Goal: Transaction & Acquisition: Purchase product/service

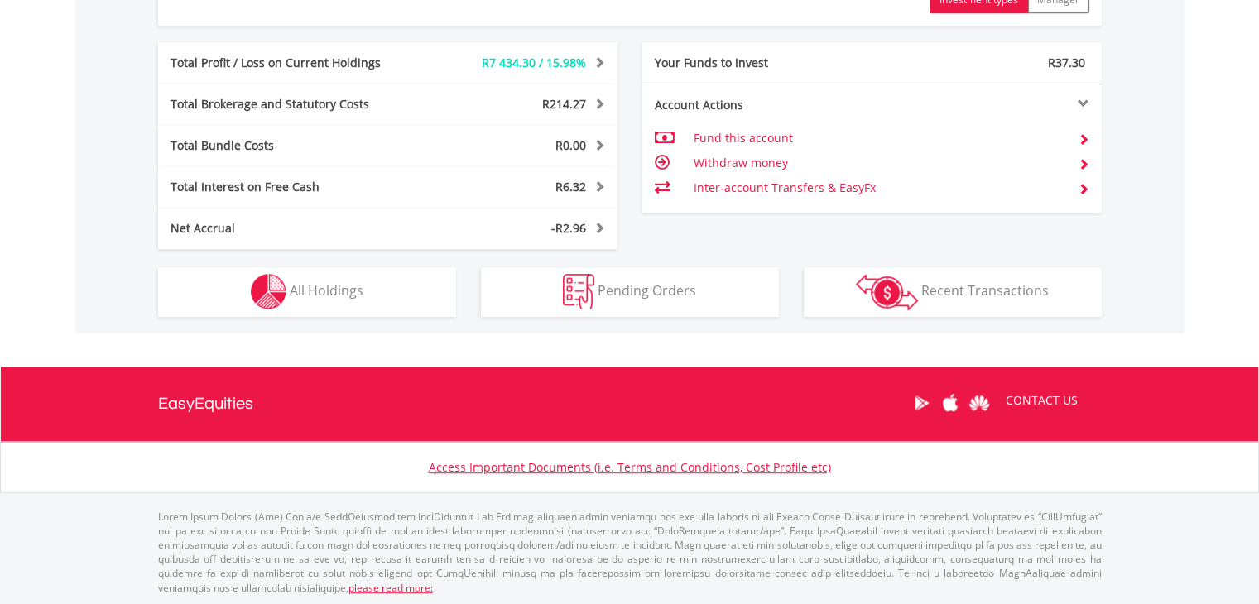
scroll to position [159, 315]
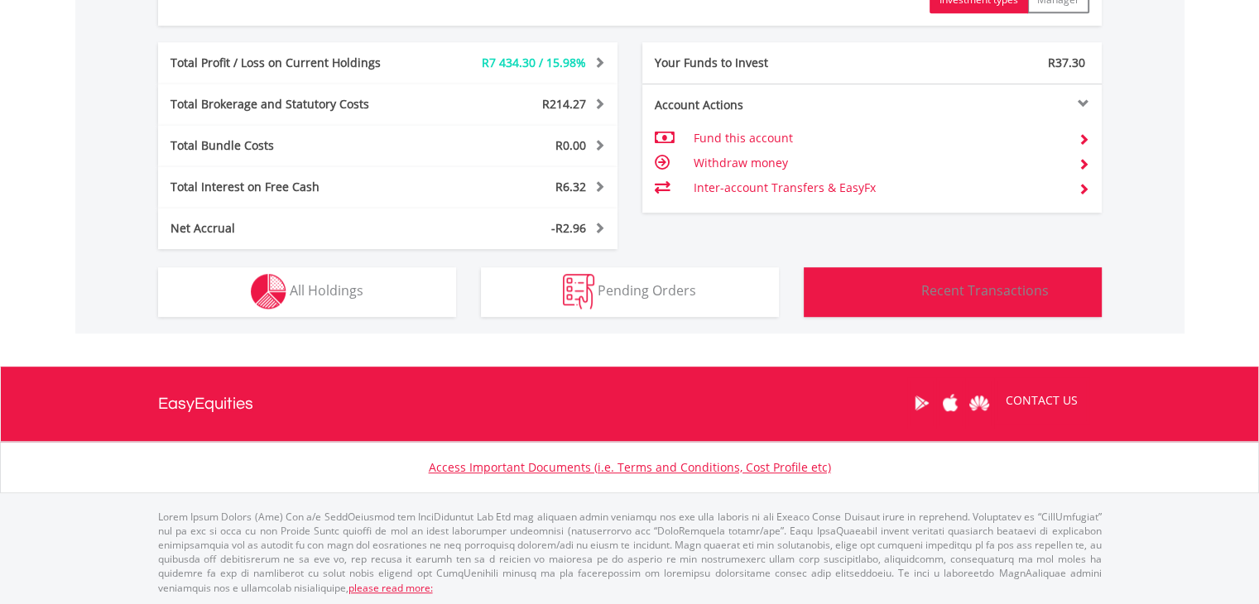
click at [940, 292] on span "Recent Transactions" at bounding box center [986, 291] width 128 height 18
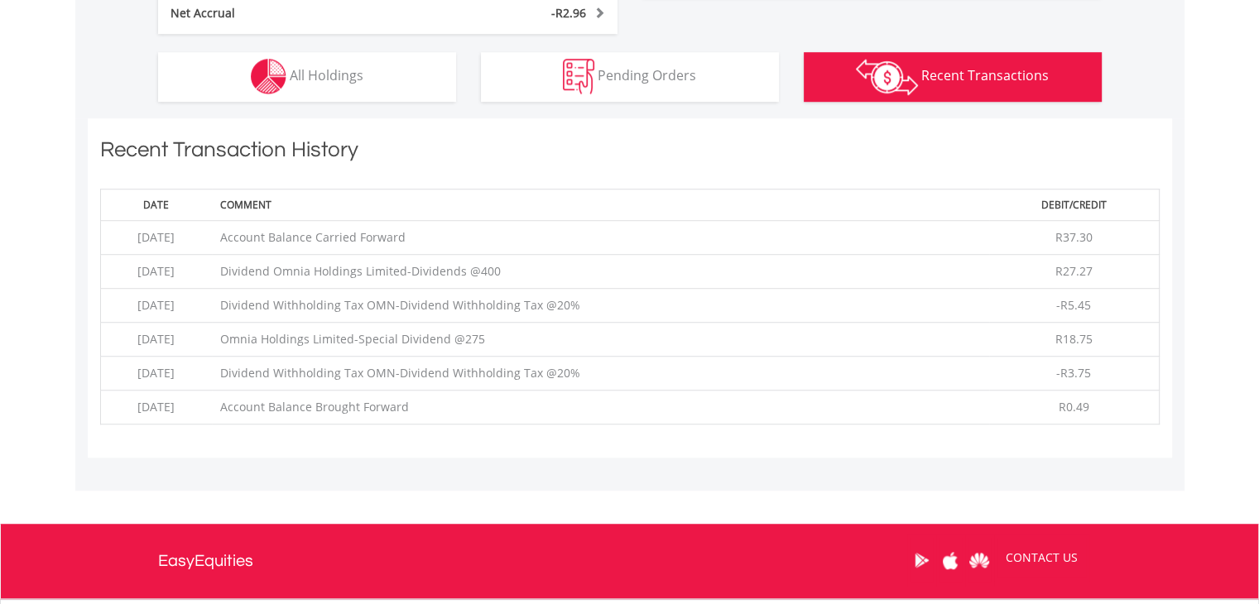
scroll to position [1259, 0]
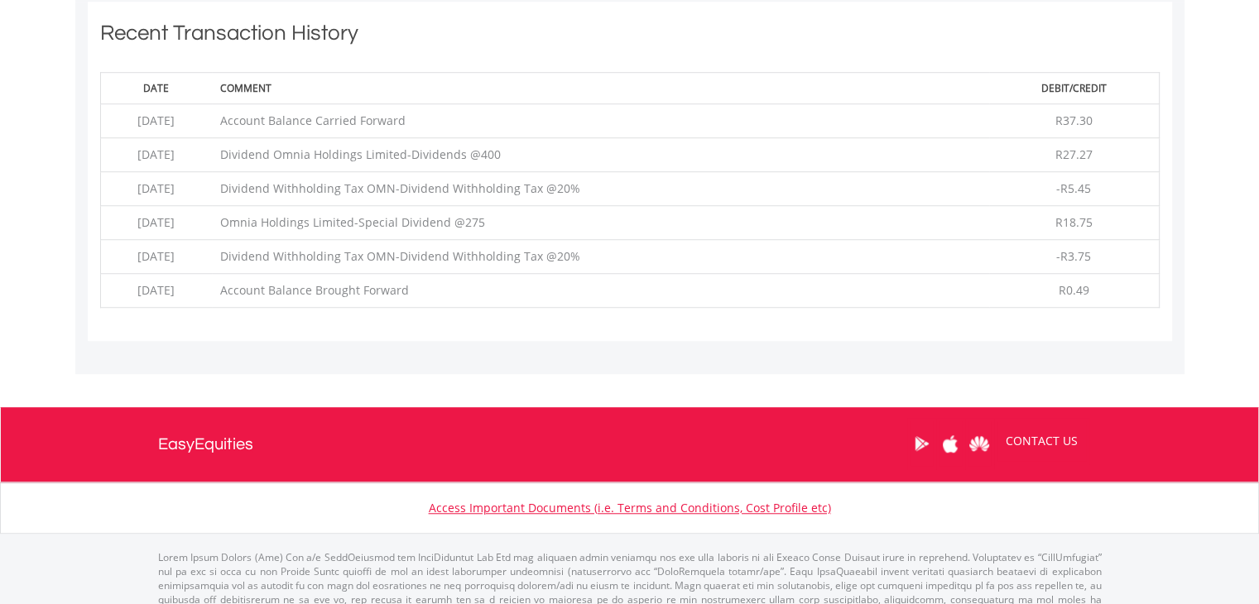
click at [429, 112] on td "Account Balance Carried Forward" at bounding box center [601, 121] width 778 height 34
click at [421, 123] on td "Account Balance Carried Forward" at bounding box center [601, 121] width 778 height 34
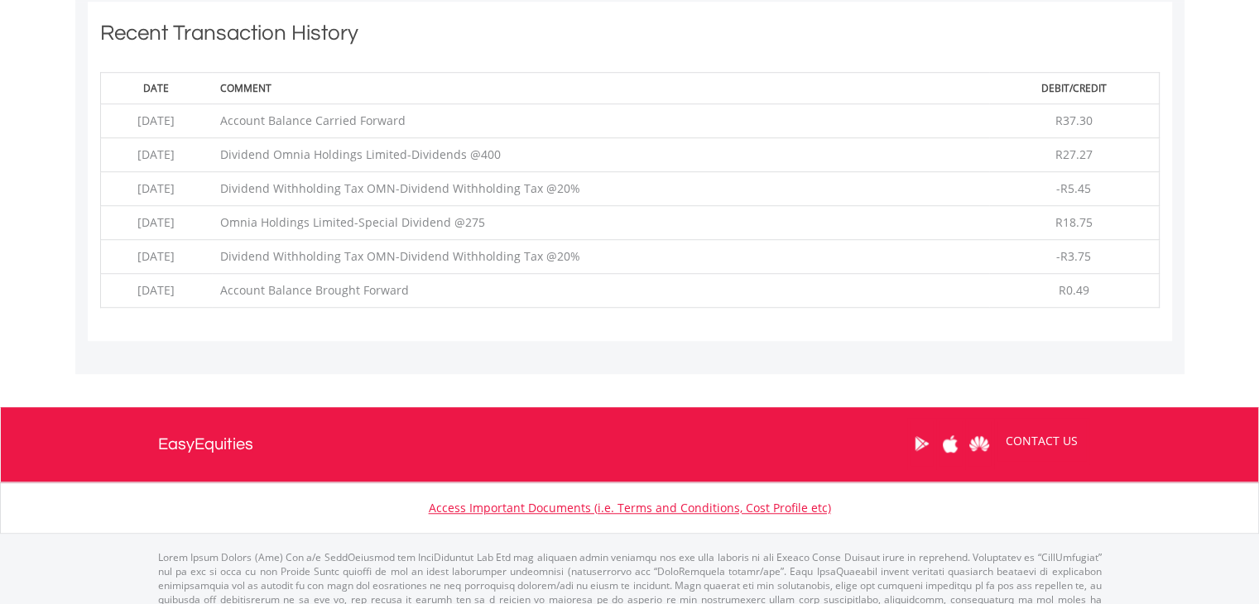
click at [421, 123] on td "Account Balance Carried Forward" at bounding box center [601, 121] width 778 height 34
click at [391, 141] on td "Dividend Omnia Holdings Limited-Dividends @400" at bounding box center [601, 155] width 778 height 34
click at [407, 158] on td "Dividend Omnia Holdings Limited-Dividends @400" at bounding box center [601, 155] width 778 height 34
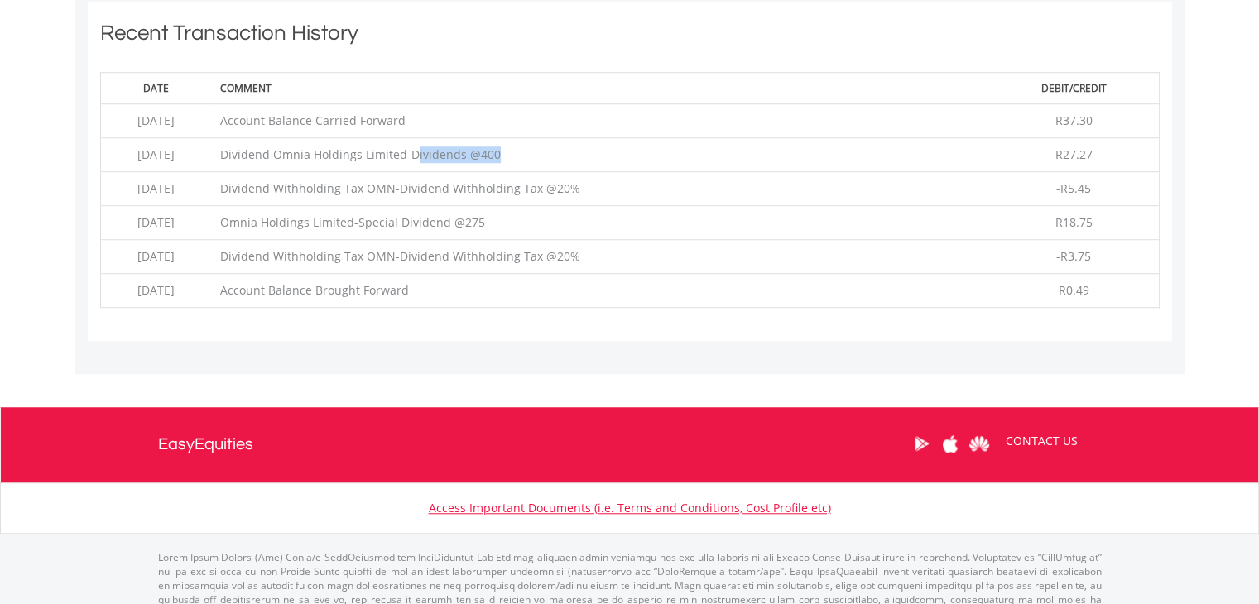
click at [407, 158] on td "Dividend Omnia Holdings Limited-Dividends @400" at bounding box center [601, 155] width 778 height 34
click at [396, 187] on td "Dividend Withholding Tax OMN-Dividend Withholding Tax @20%" at bounding box center [601, 189] width 778 height 34
click at [434, 190] on td "Dividend Withholding Tax OMN-Dividend Withholding Tax @20%" at bounding box center [601, 189] width 778 height 34
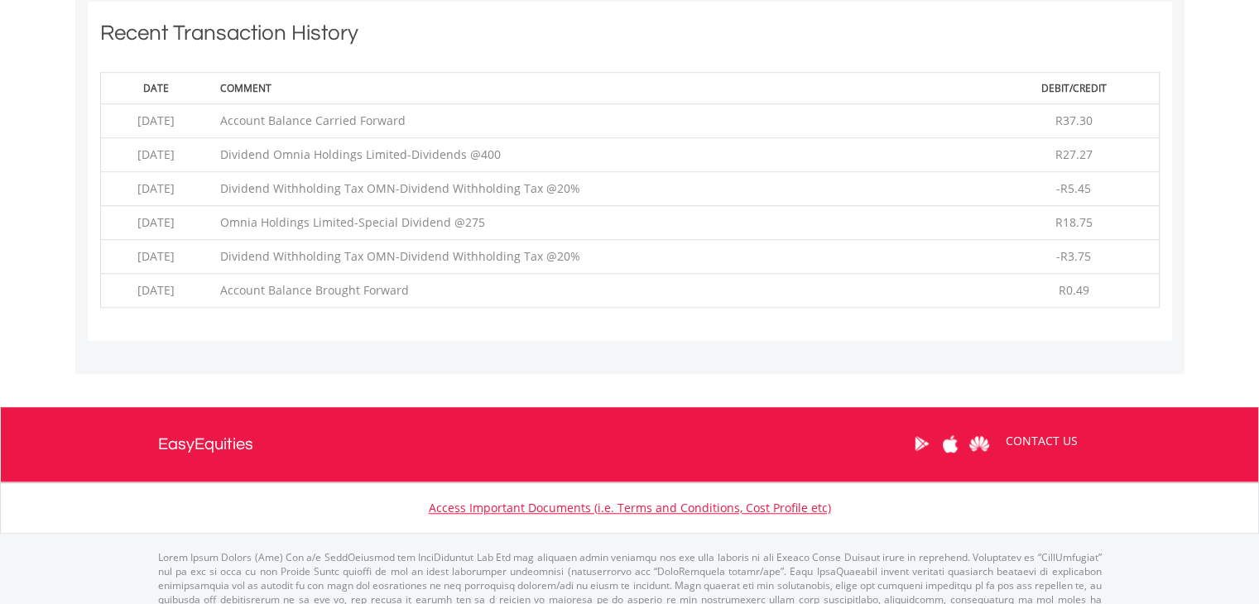
click at [474, 190] on td "Dividend Withholding Tax OMN-Dividend Withholding Tax @20%" at bounding box center [601, 189] width 778 height 34
click at [467, 224] on td "Omnia Holdings Limited-Special Dividend @275" at bounding box center [601, 223] width 778 height 34
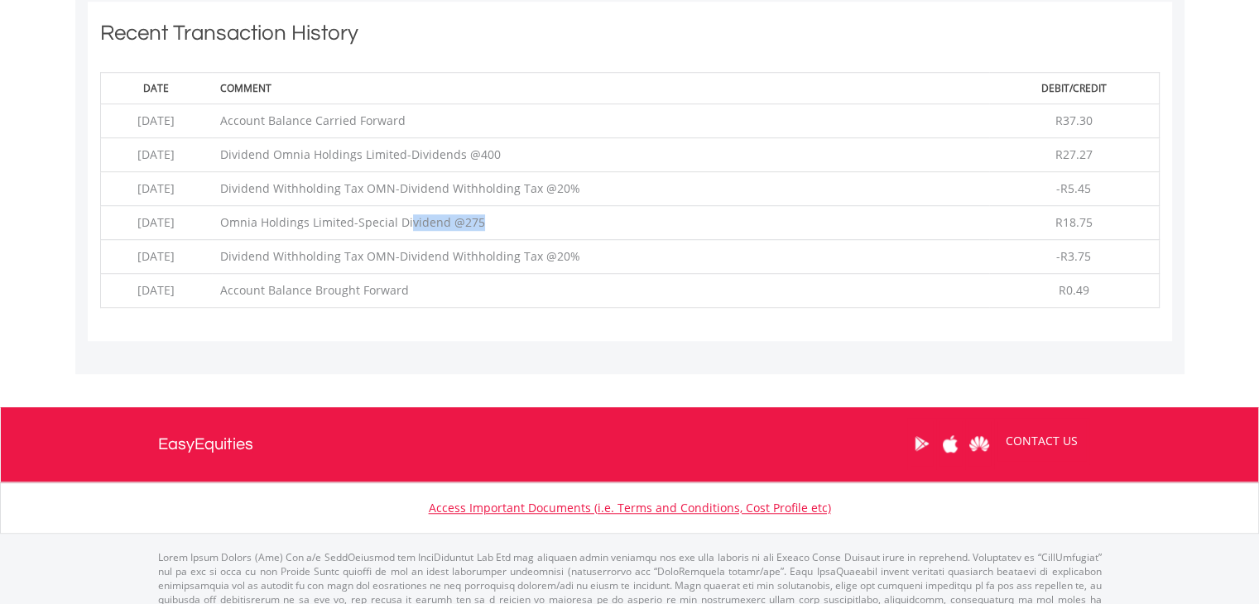
click at [467, 224] on td "Omnia Holdings Limited-Special Dividend @275" at bounding box center [601, 223] width 778 height 34
click at [450, 233] on td "Omnia Holdings Limited-Special Dividend @275" at bounding box center [601, 223] width 778 height 34
click at [450, 264] on td "Dividend Withholding Tax OMN-Dividend Withholding Tax @20%" at bounding box center [601, 257] width 778 height 34
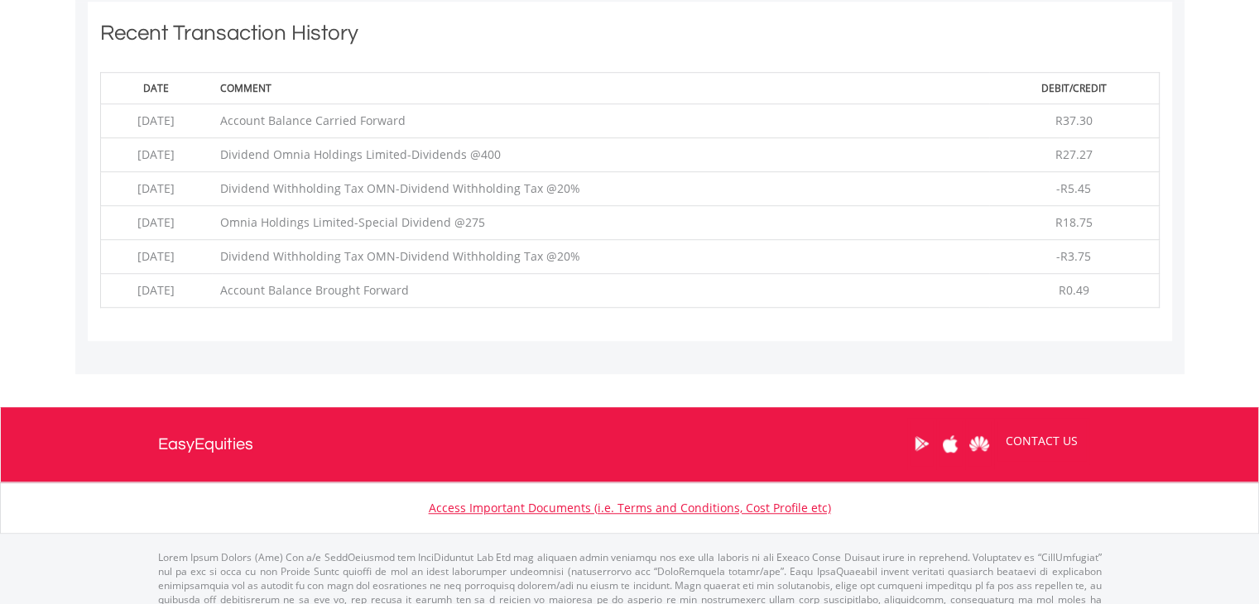
click at [450, 264] on td "Dividend Withholding Tax OMN-Dividend Withholding Tax @20%" at bounding box center [601, 257] width 778 height 34
click at [450, 298] on td "Account Balance Brought Forward" at bounding box center [601, 291] width 778 height 34
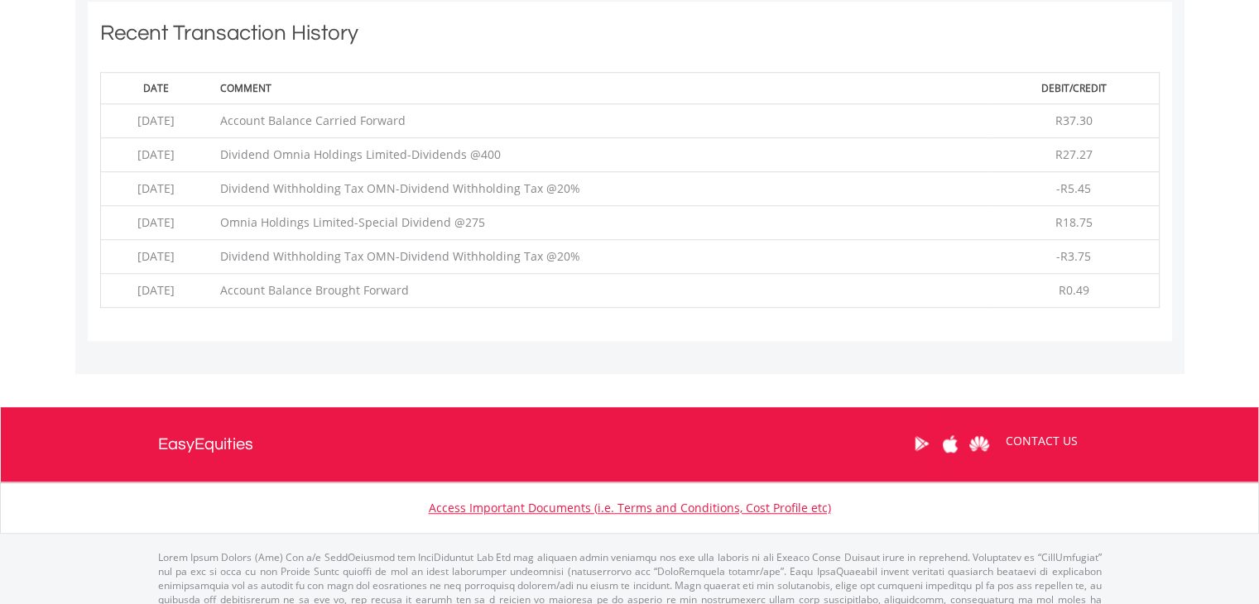
click at [450, 298] on td "Account Balance Brought Forward" at bounding box center [601, 291] width 778 height 34
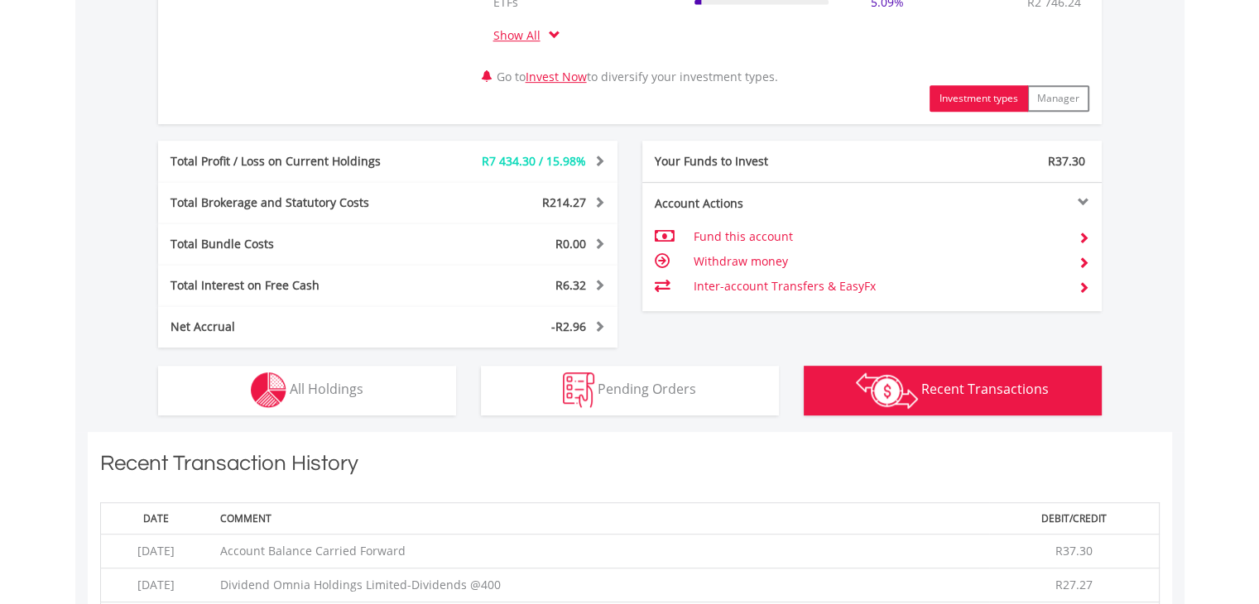
scroll to position [719, 0]
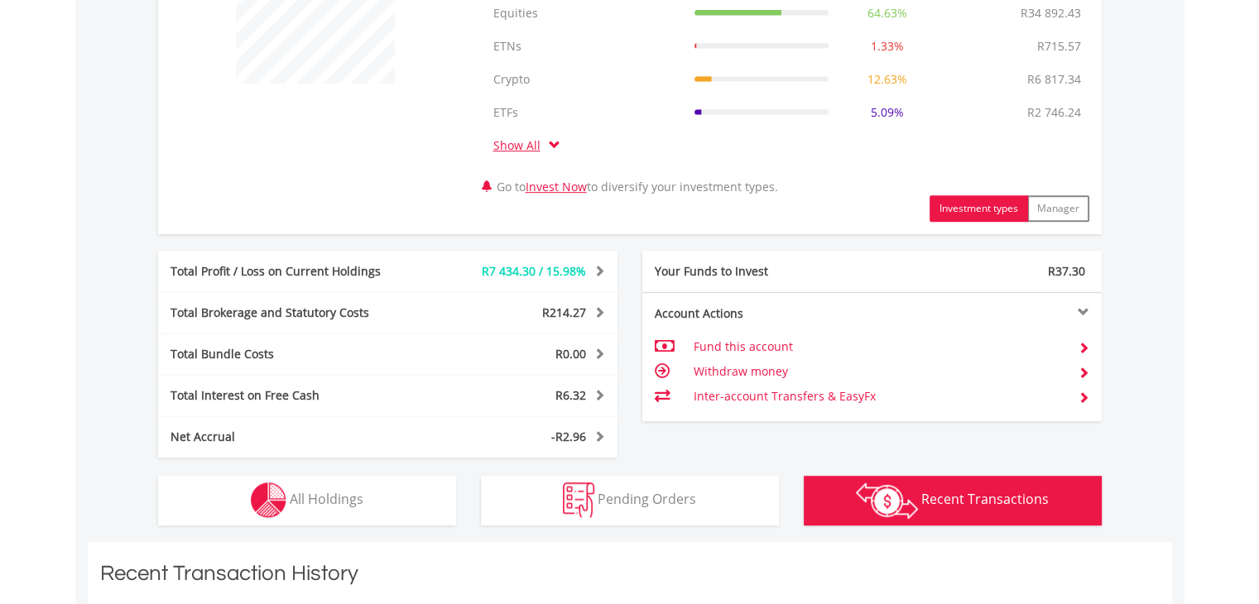
click at [705, 317] on div "Account Actions" at bounding box center [758, 314] width 230 height 17
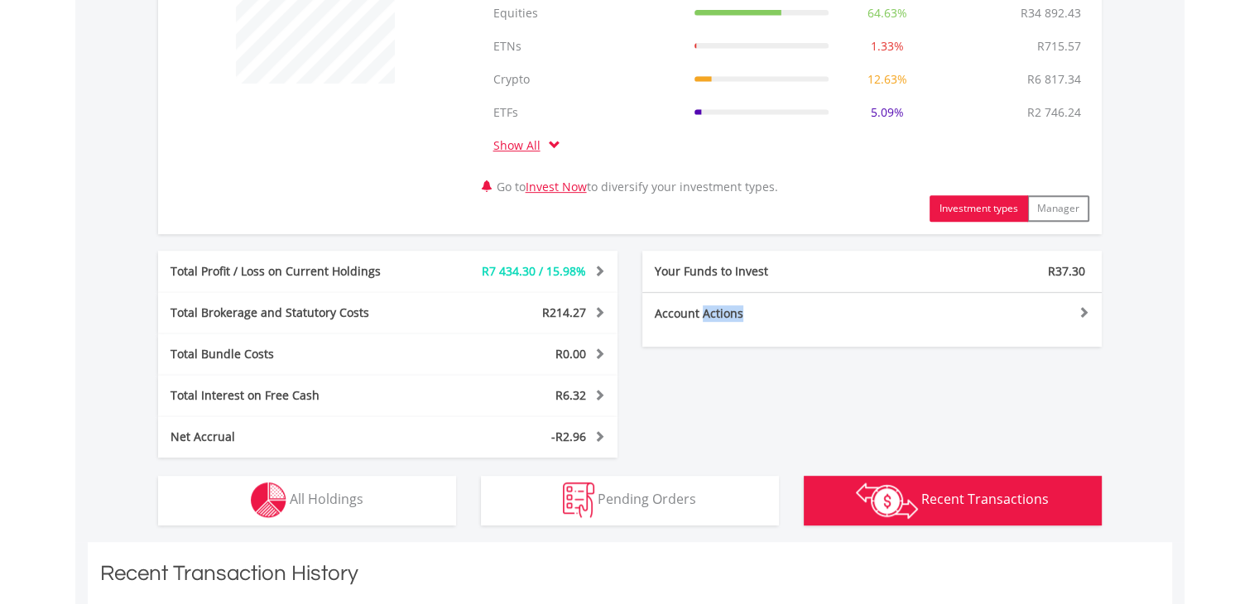
click at [705, 317] on div "Account Actions" at bounding box center [758, 314] width 230 height 17
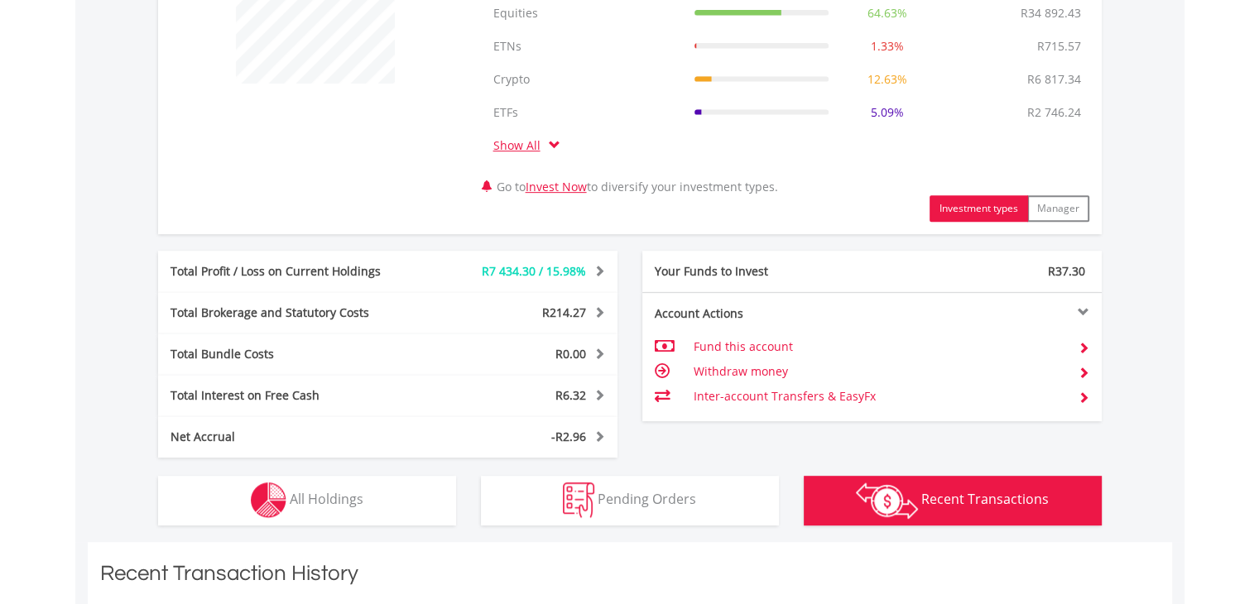
click at [696, 275] on div "Your Funds to Invest" at bounding box center [758, 271] width 230 height 17
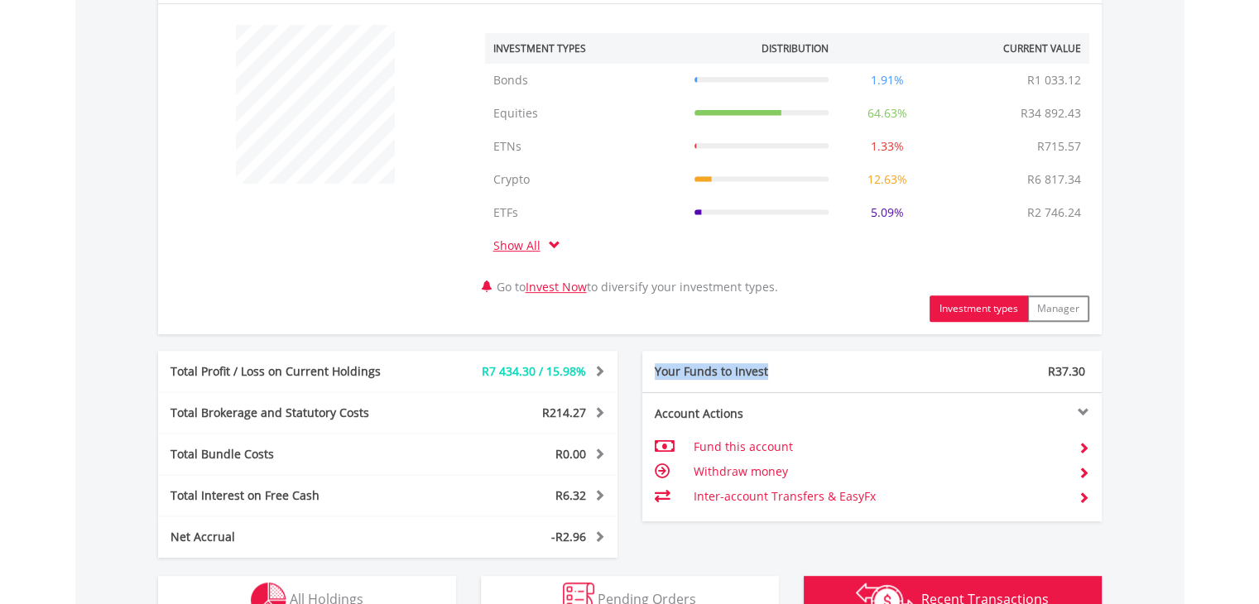
scroll to position [802, 0]
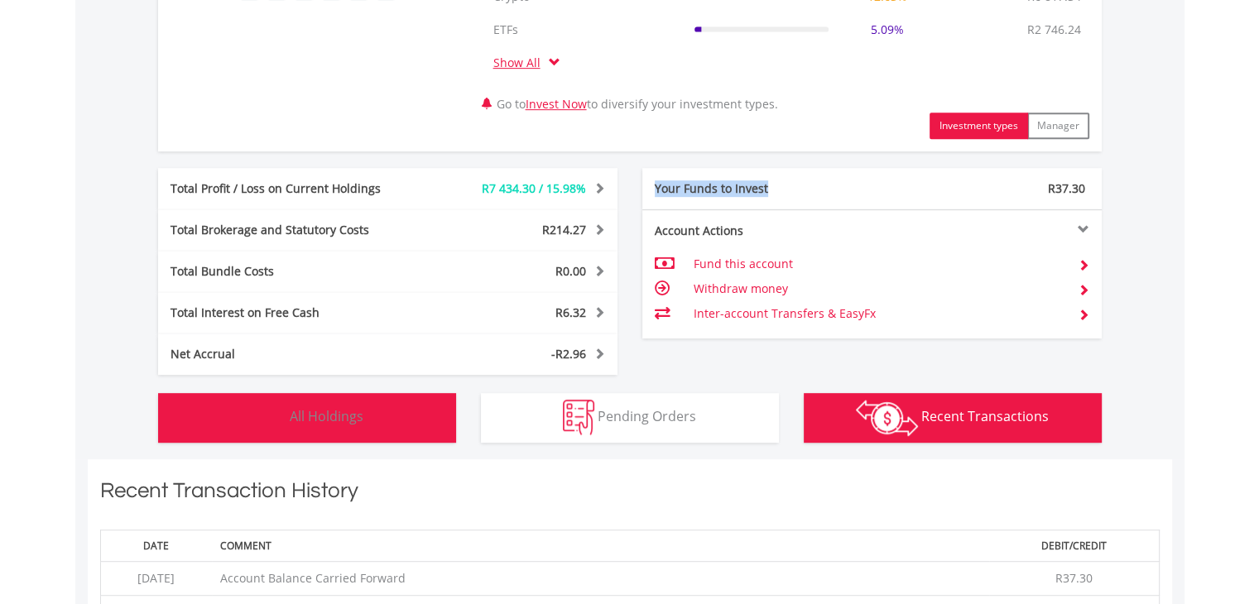
click at [328, 412] on span "All Holdings" at bounding box center [327, 416] width 74 height 18
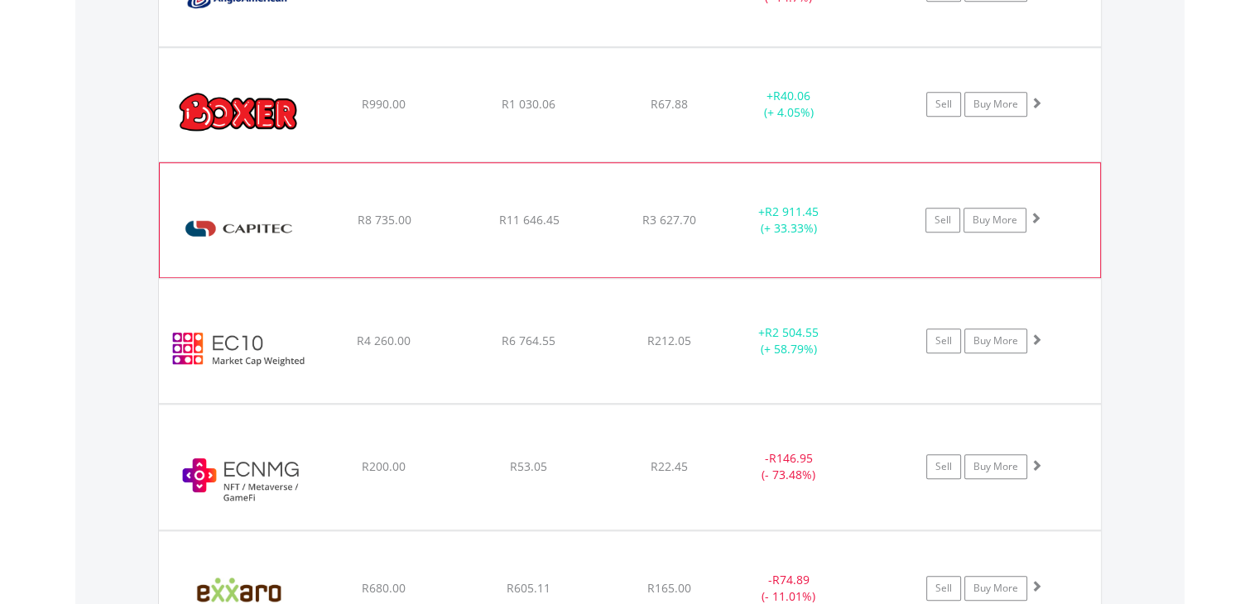
scroll to position [1293, 0]
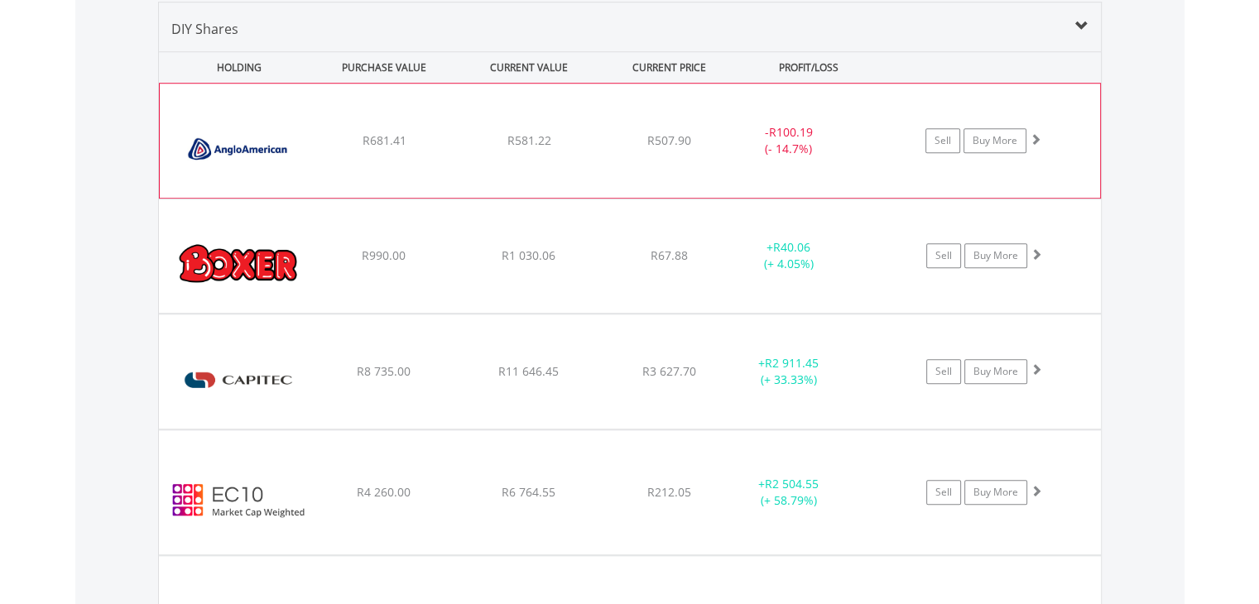
click at [551, 138] on div "R581.22" at bounding box center [529, 140] width 141 height 17
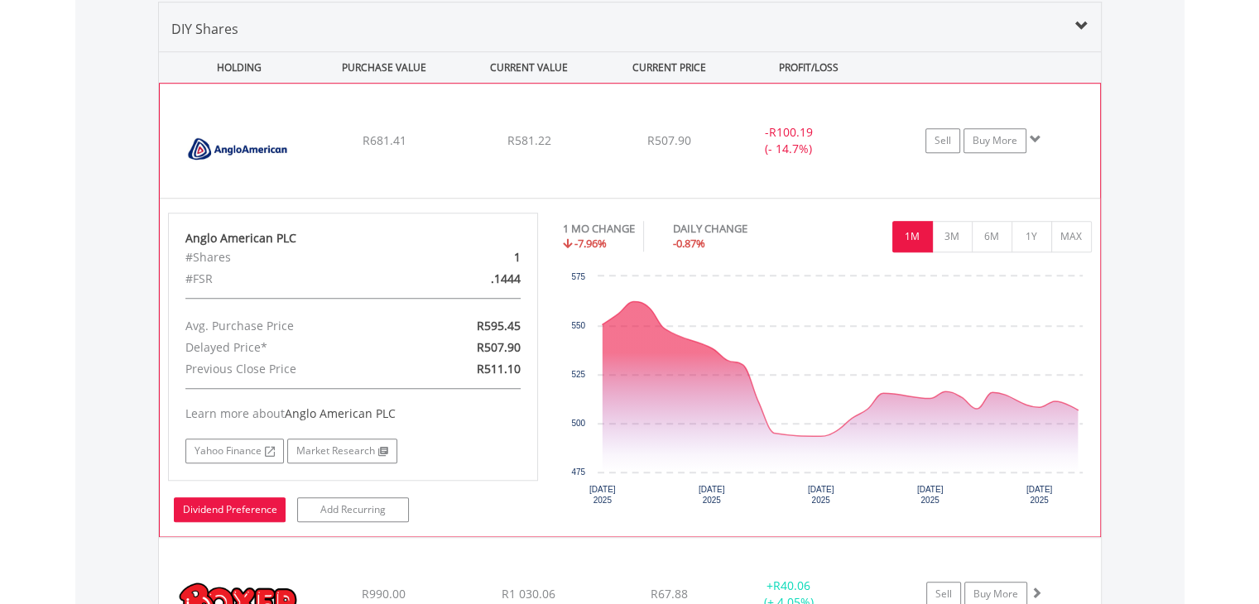
click at [266, 510] on link "Dividend Preference" at bounding box center [230, 510] width 112 height 25
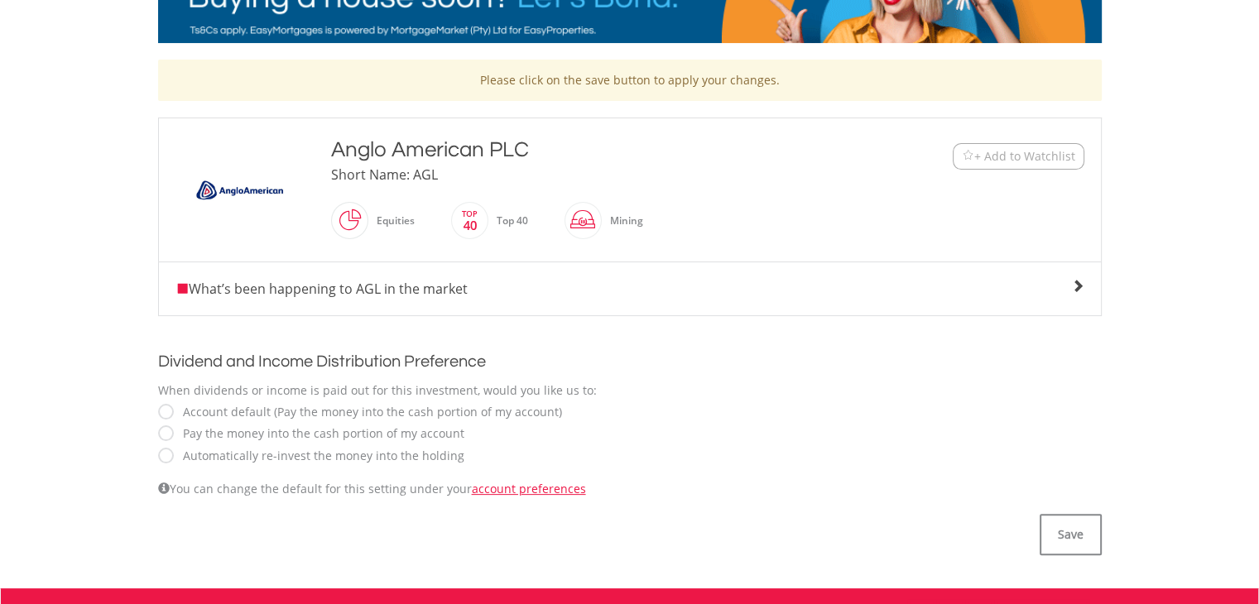
scroll to position [331, 0]
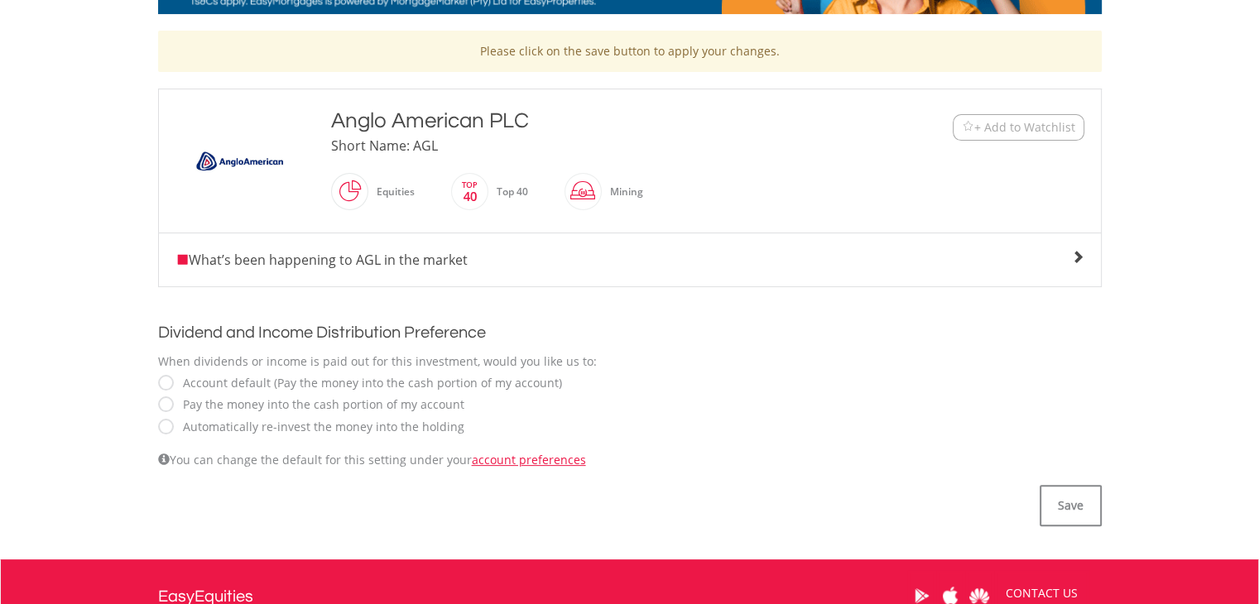
click at [222, 431] on label "Automatically re-invest the money into the holding" at bounding box center [320, 427] width 290 height 17
click at [1066, 511] on button "Save" at bounding box center [1071, 505] width 62 height 41
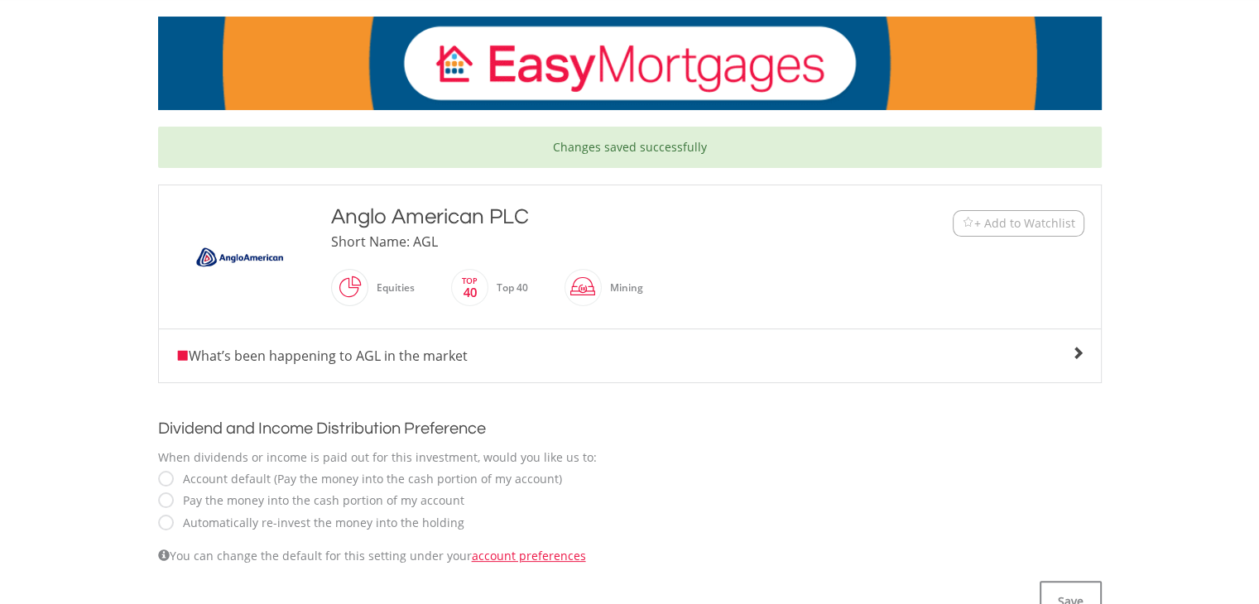
scroll to position [331, 0]
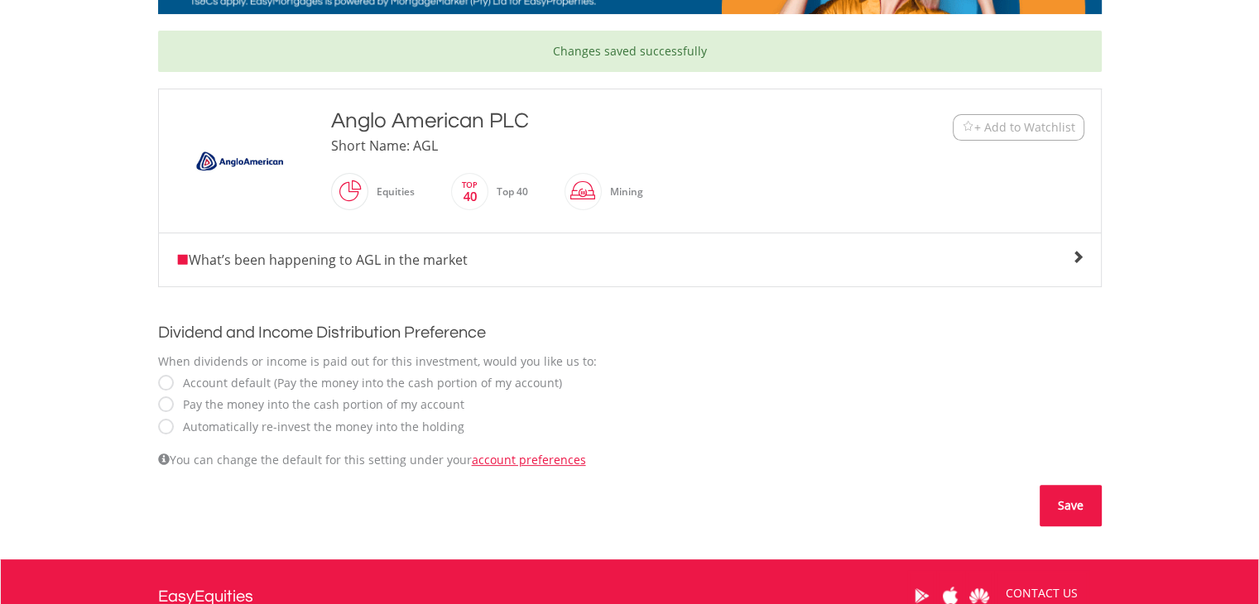
click at [1076, 505] on button "Save" at bounding box center [1071, 505] width 62 height 41
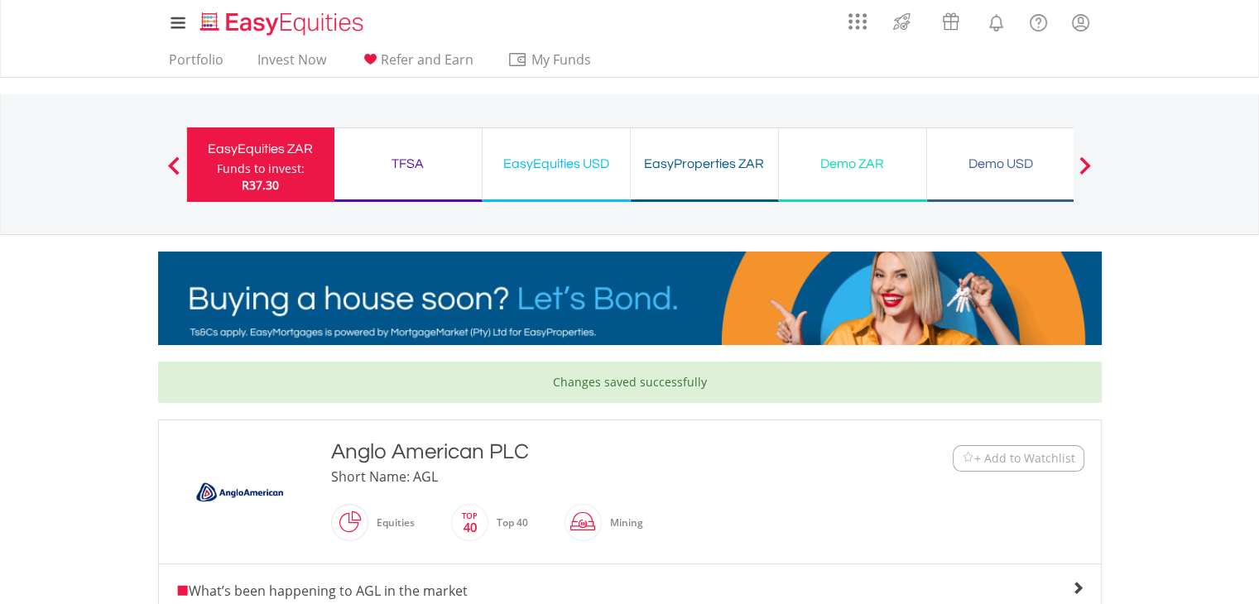
click at [176, 162] on span at bounding box center [174, 165] width 12 height 18
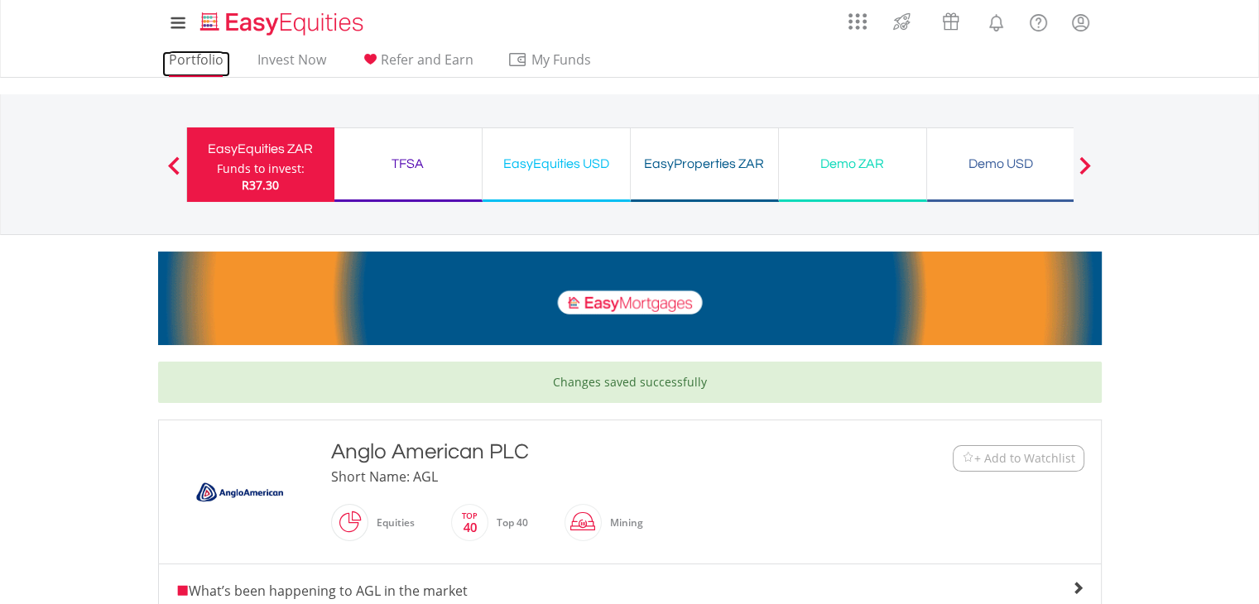
click at [186, 51] on link "Portfolio" at bounding box center [196, 64] width 68 height 26
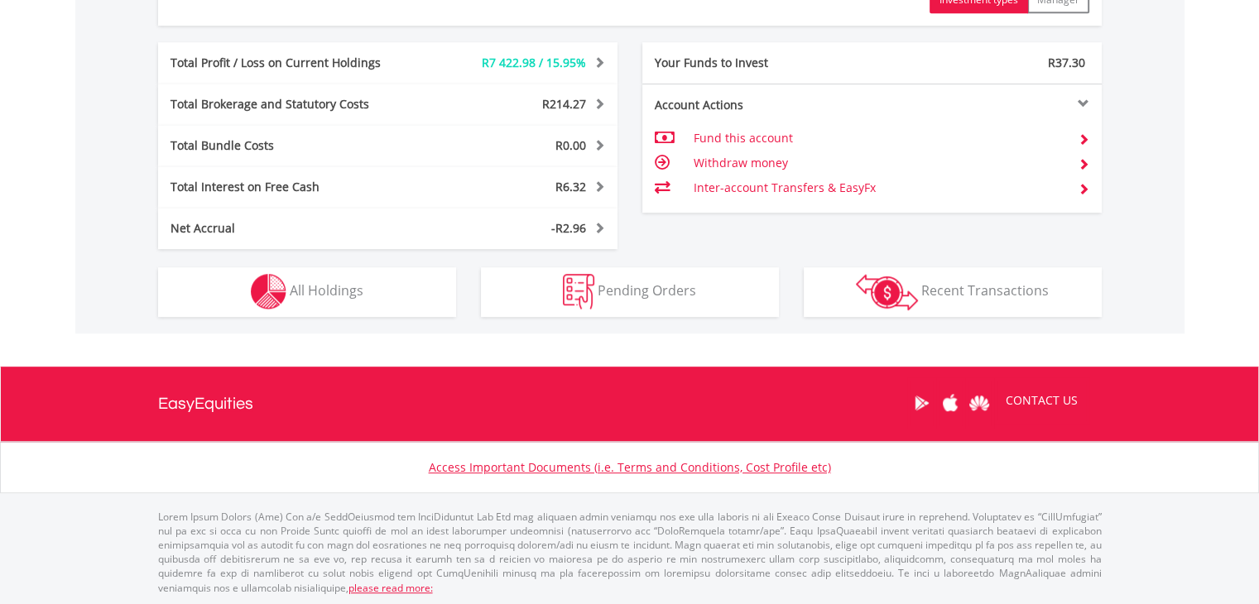
scroll to position [159, 315]
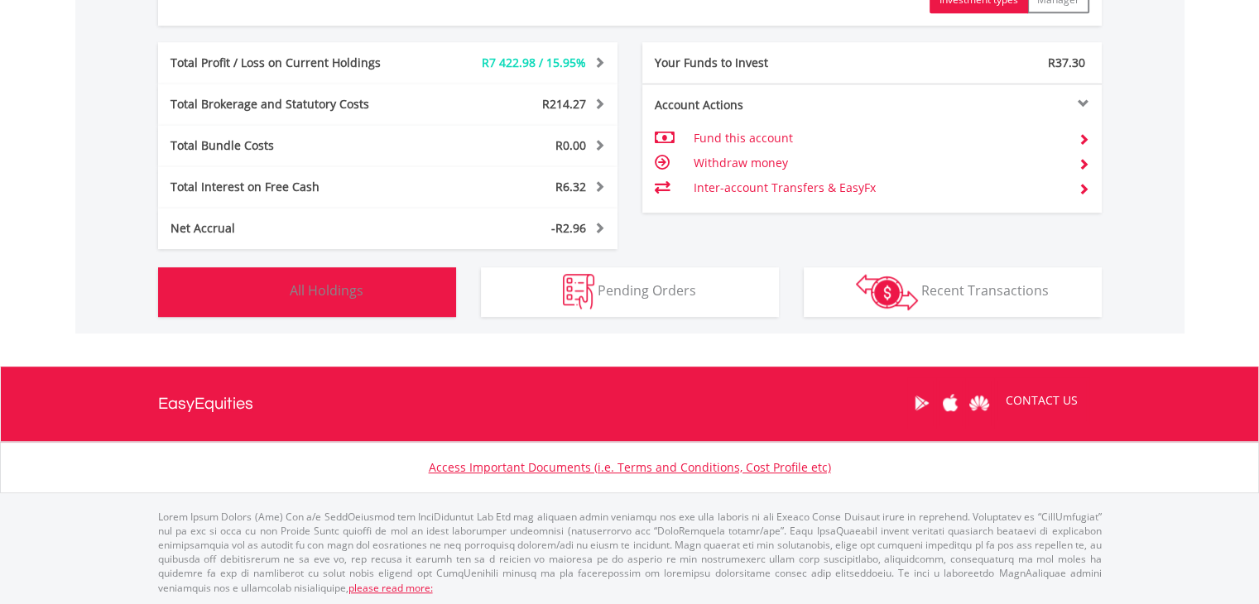
click at [406, 301] on button "Holdings All Holdings" at bounding box center [307, 292] width 298 height 50
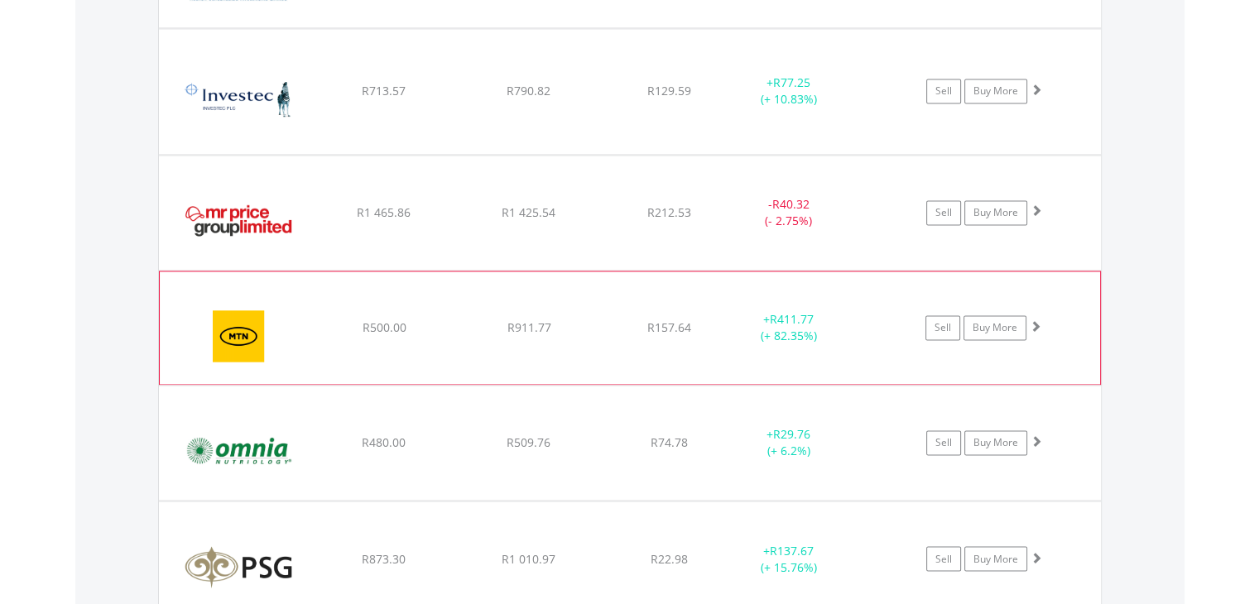
scroll to position [2700, 0]
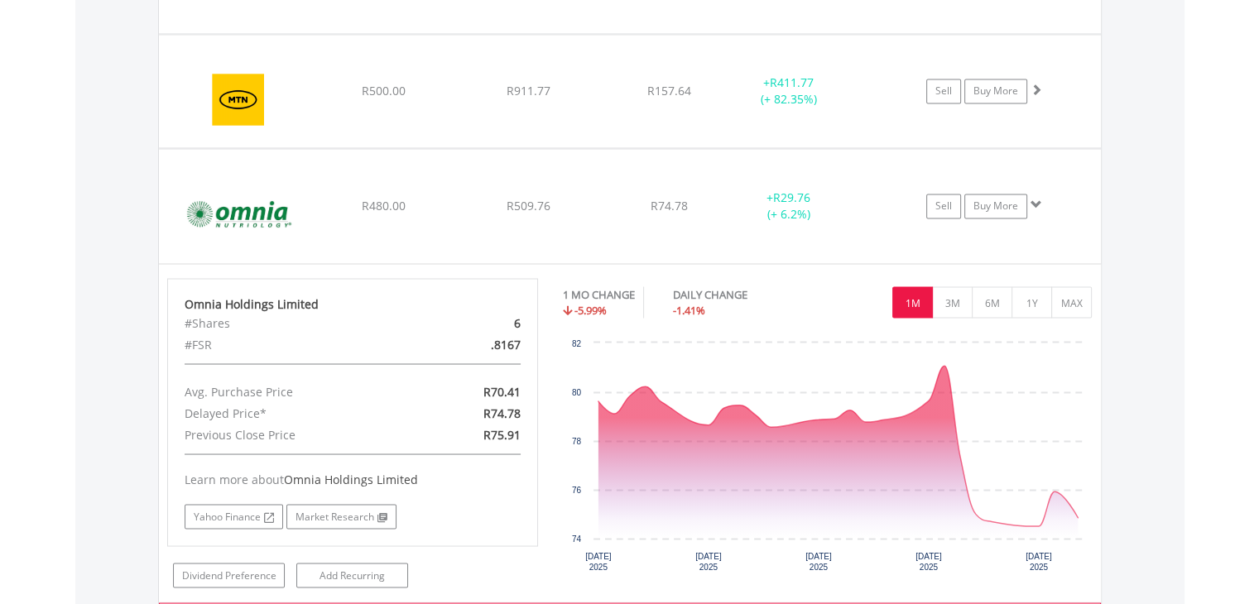
scroll to position [3031, 0]
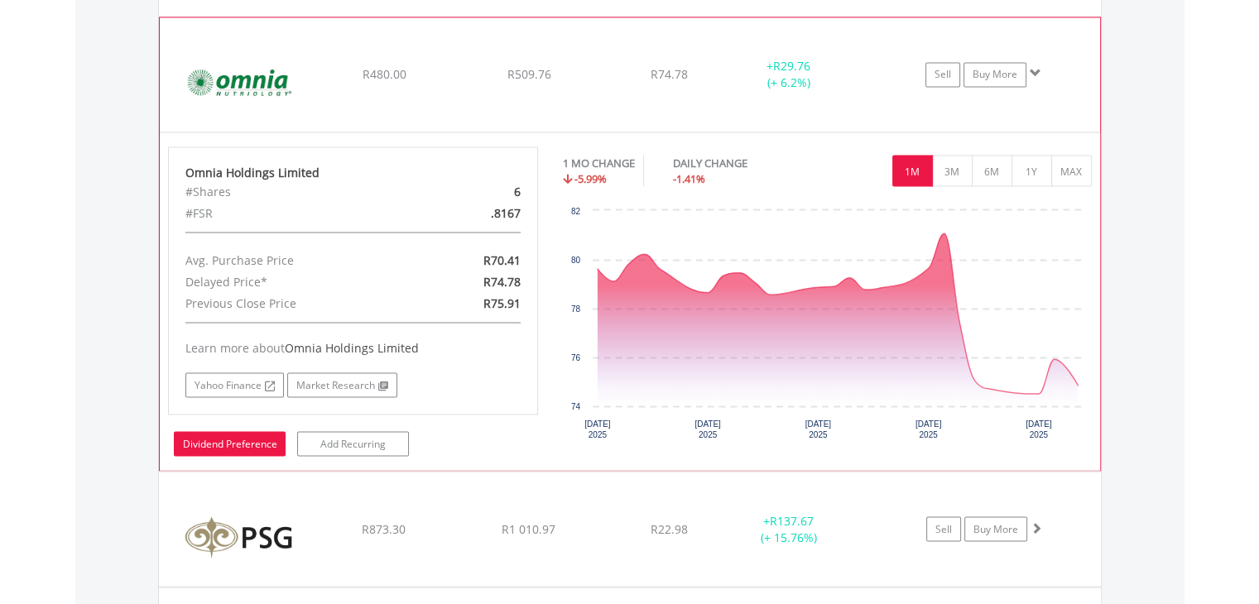
click at [262, 438] on link "Dividend Preference" at bounding box center [230, 443] width 112 height 25
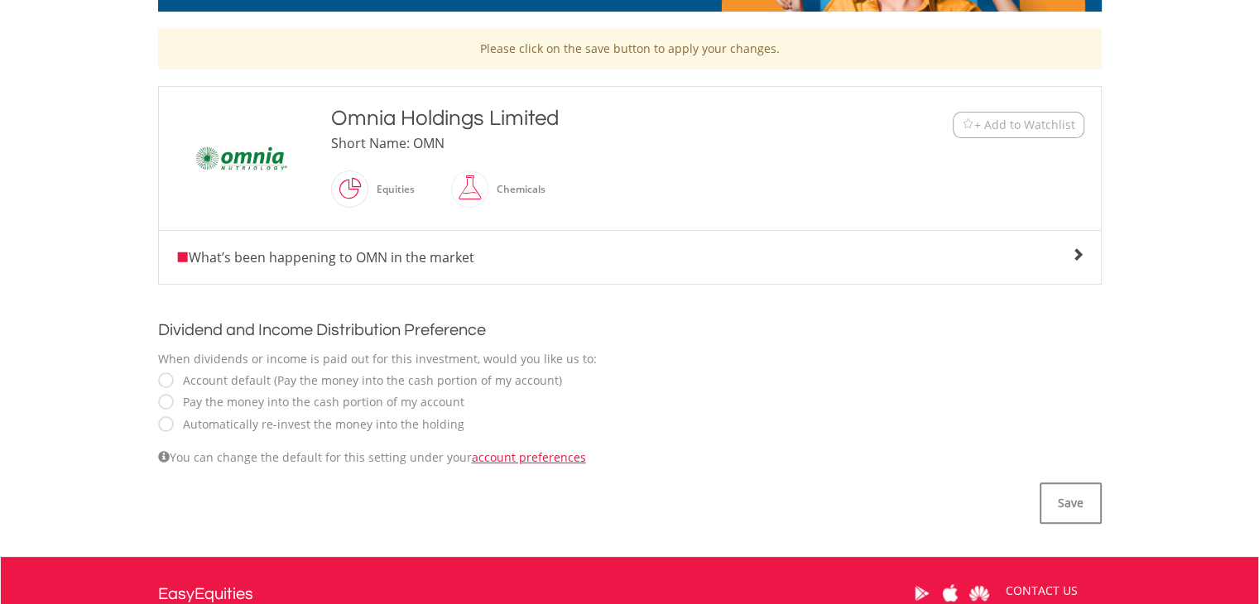
scroll to position [414, 0]
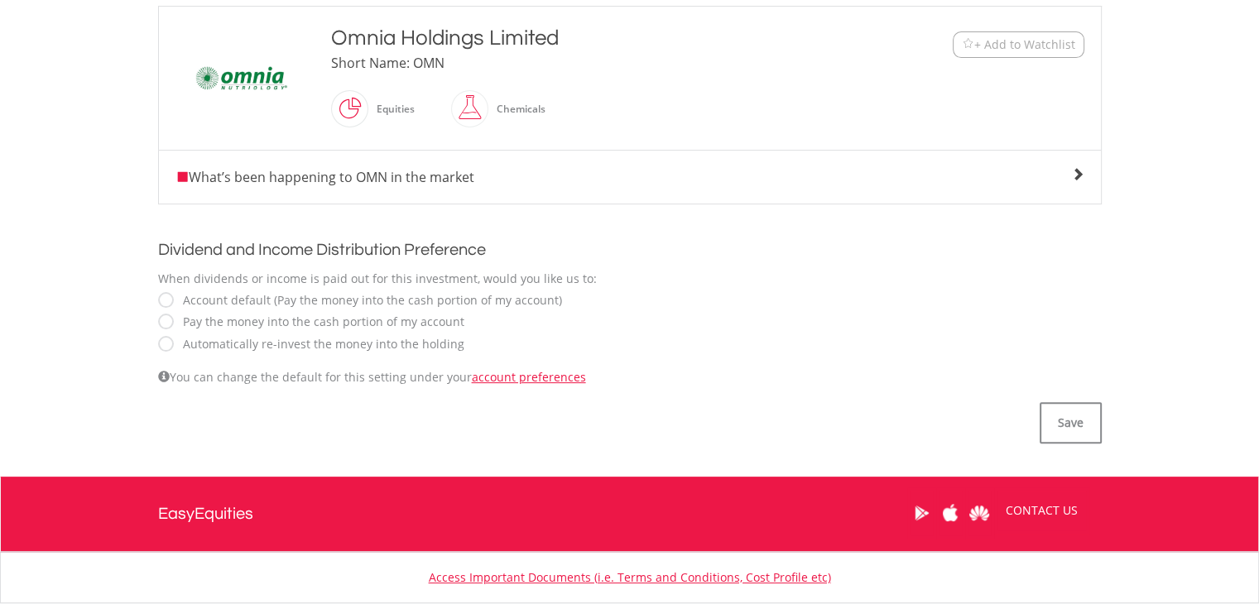
click at [286, 344] on label "Automatically re-invest the money into the holding" at bounding box center [320, 344] width 290 height 17
click at [1086, 421] on button "Save" at bounding box center [1071, 422] width 62 height 41
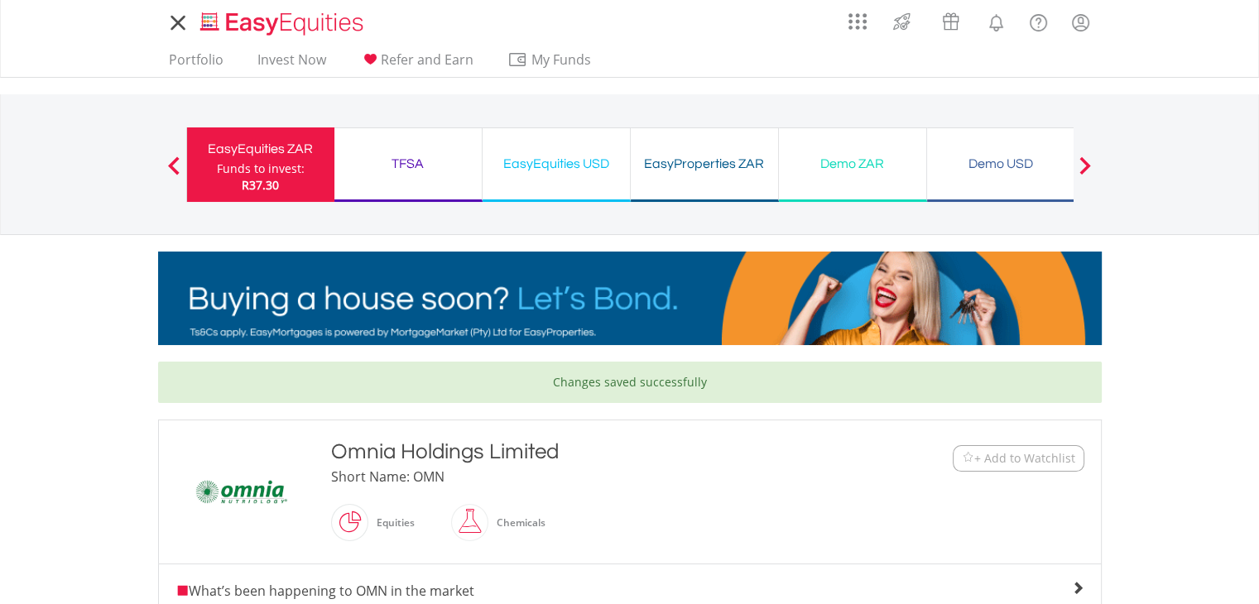
click at [142, 79] on div "My Investments Invest Now New Listings Sell My Recurring Investments Pending Or…" at bounding box center [629, 172] width 1259 height 345
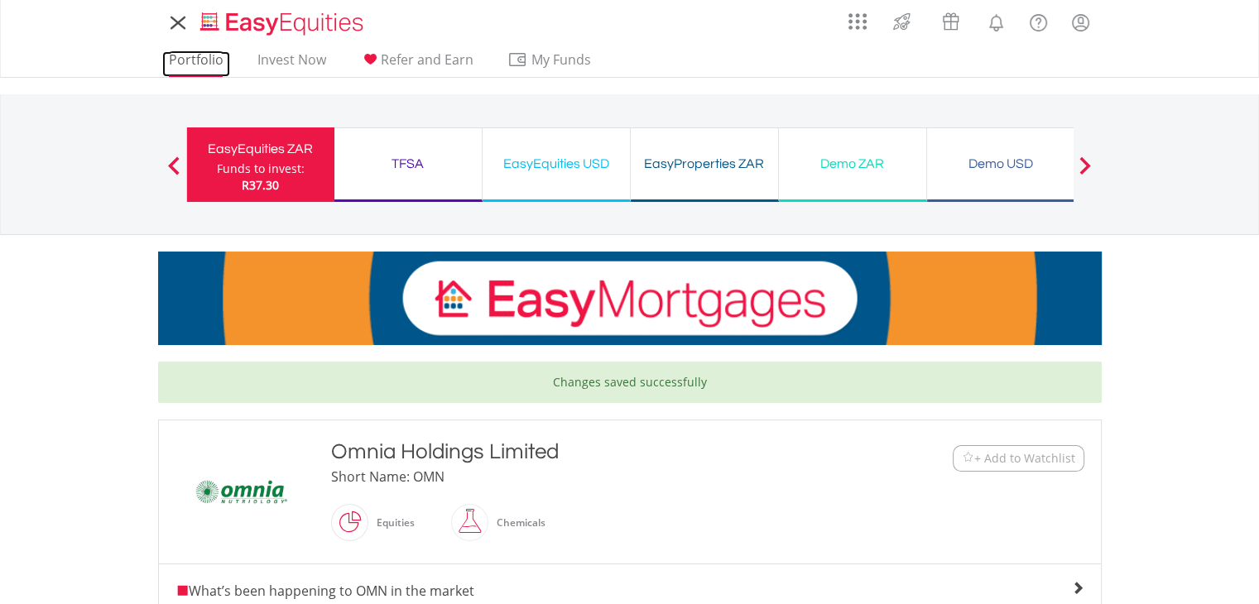
click at [190, 65] on link "Portfolio" at bounding box center [196, 64] width 68 height 26
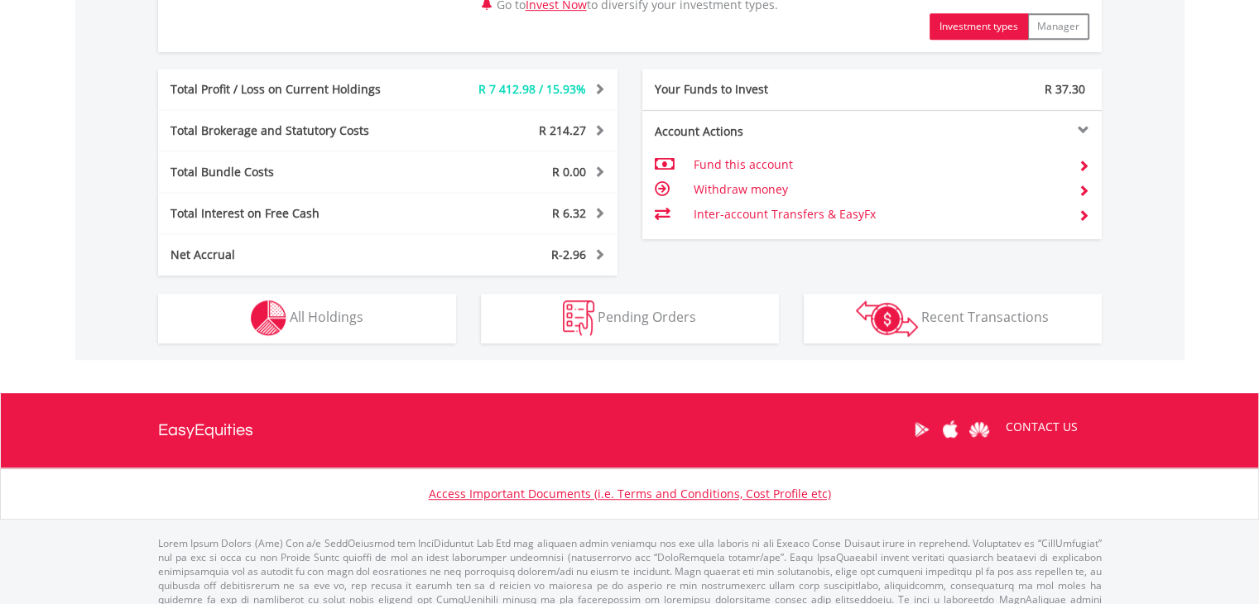
scroll to position [911, 0]
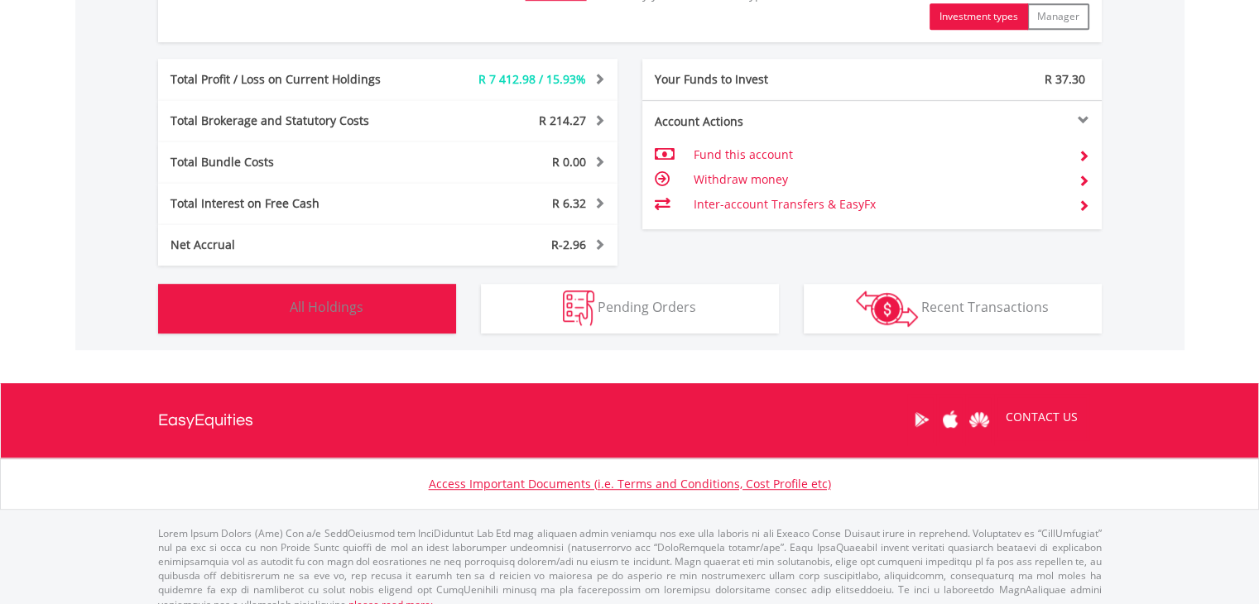
click at [407, 311] on button "Holdings All Holdings" at bounding box center [307, 309] width 298 height 50
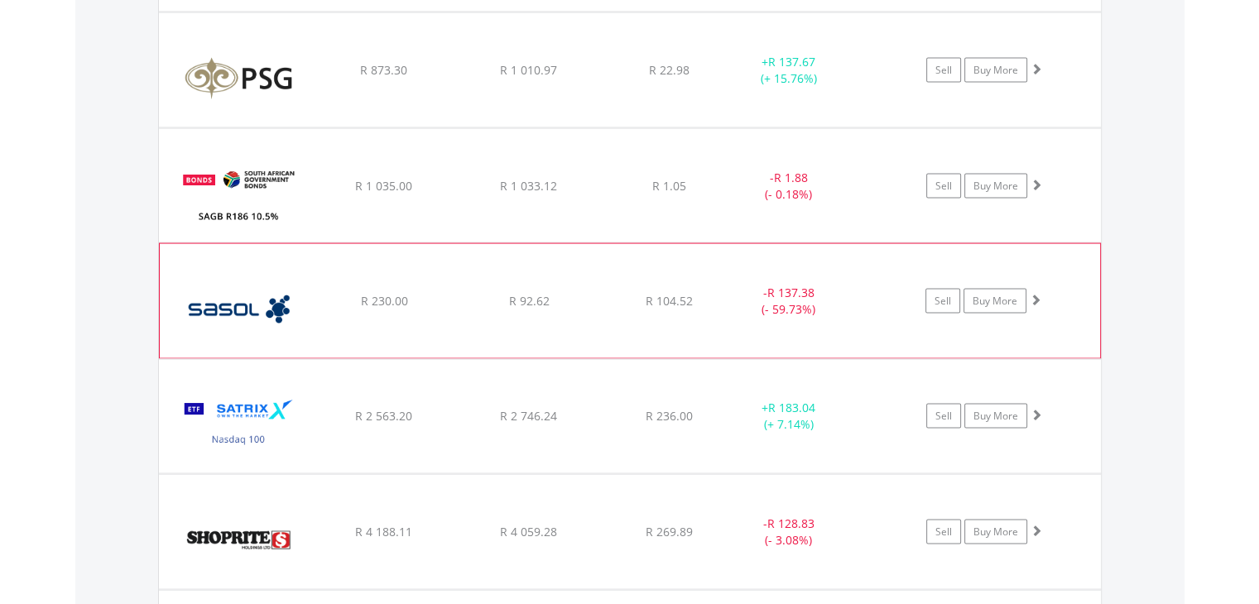
scroll to position [3114, 0]
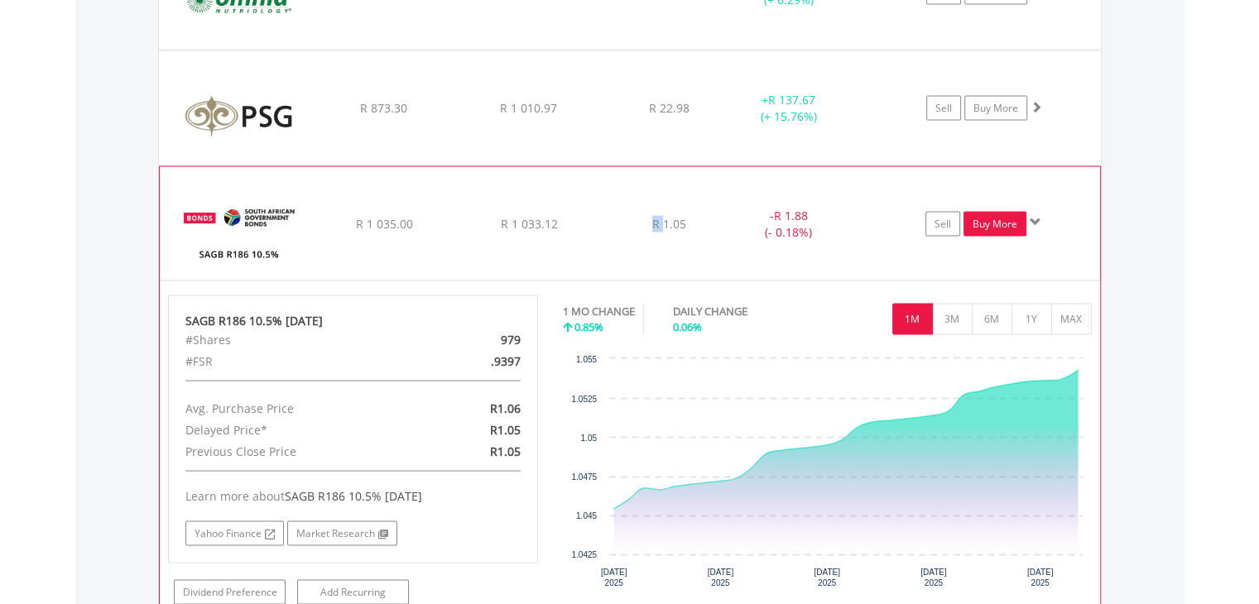
click at [1007, 217] on link "Buy More" at bounding box center [995, 223] width 63 height 25
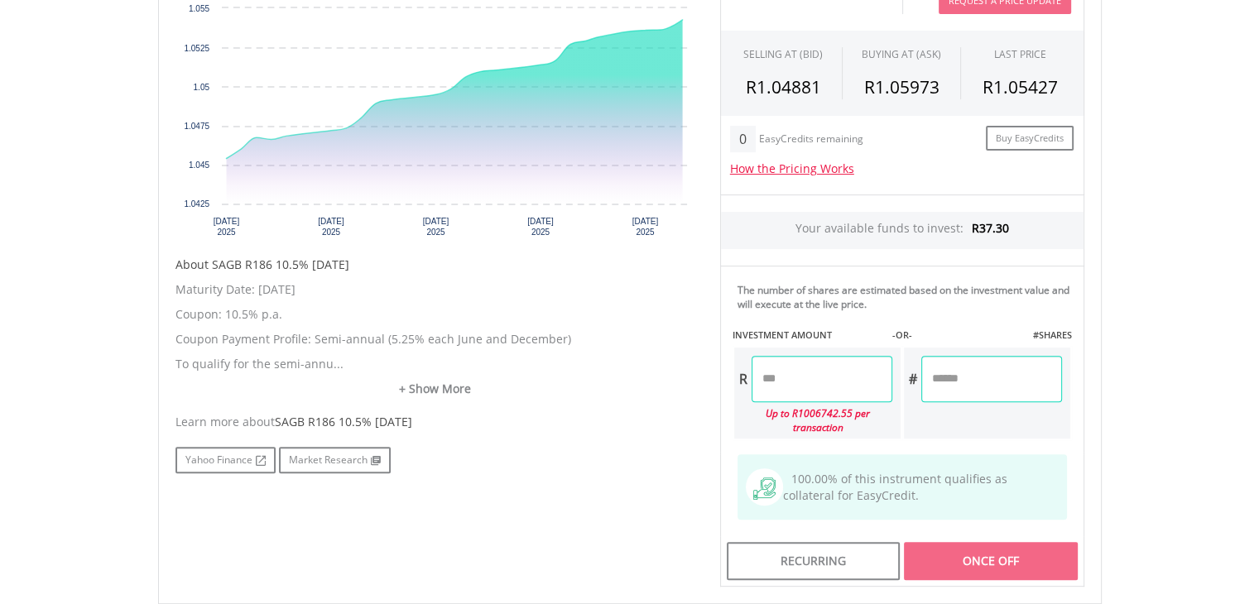
scroll to position [580, 0]
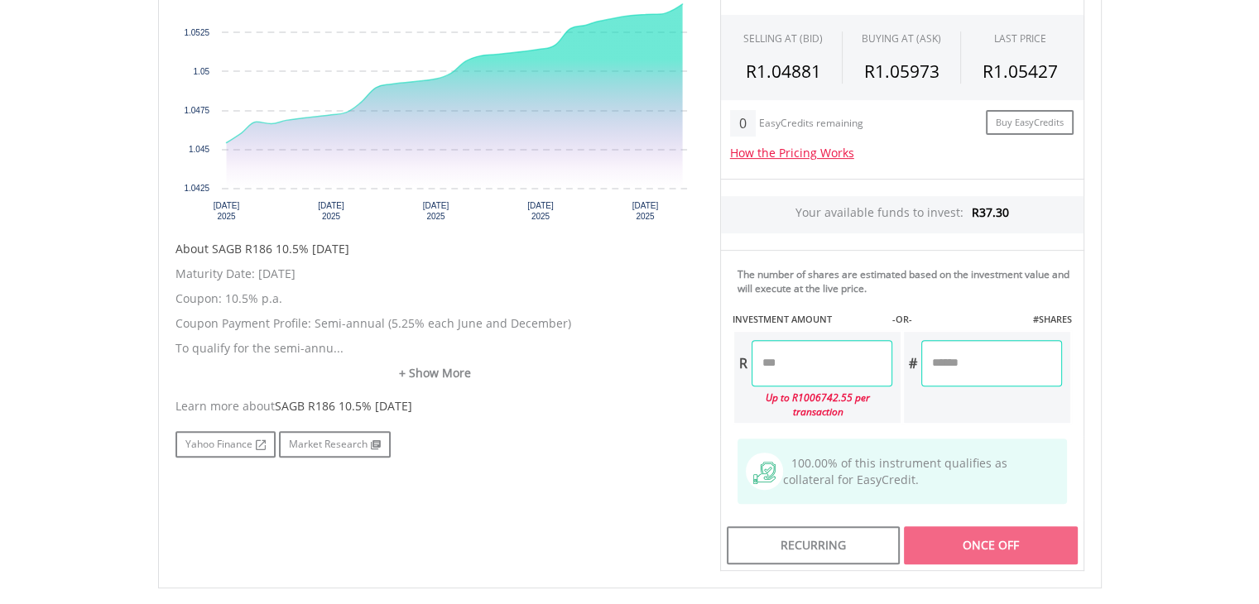
click at [851, 373] on input "number" at bounding box center [822, 363] width 141 height 46
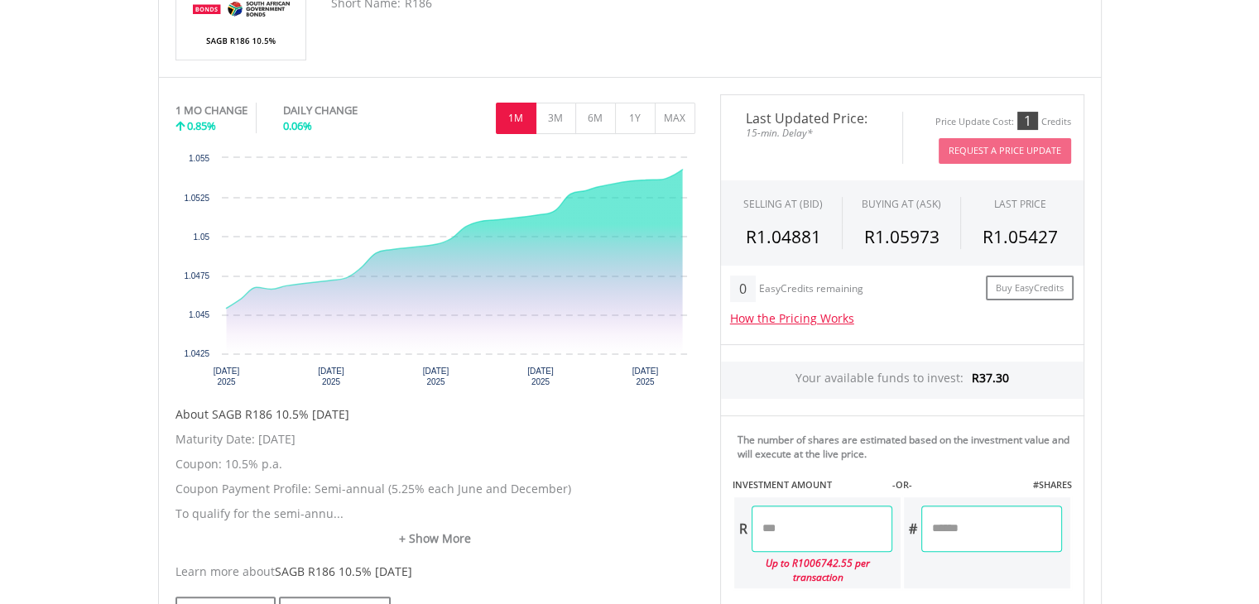
scroll to position [662, 0]
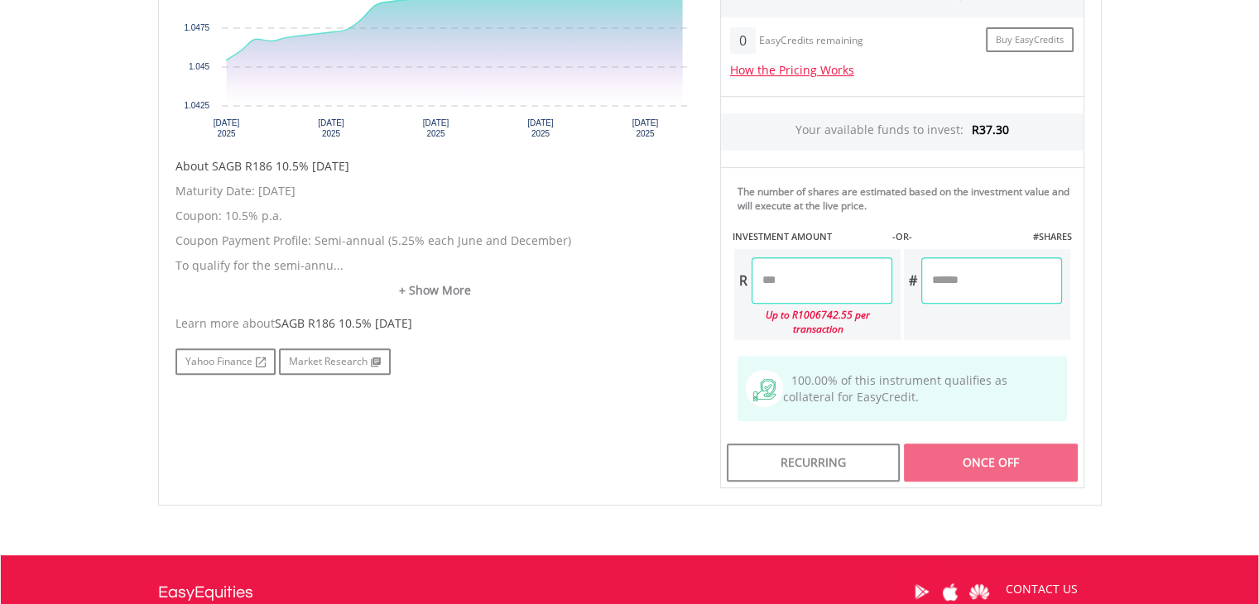
click at [838, 297] on input "number" at bounding box center [822, 281] width 141 height 46
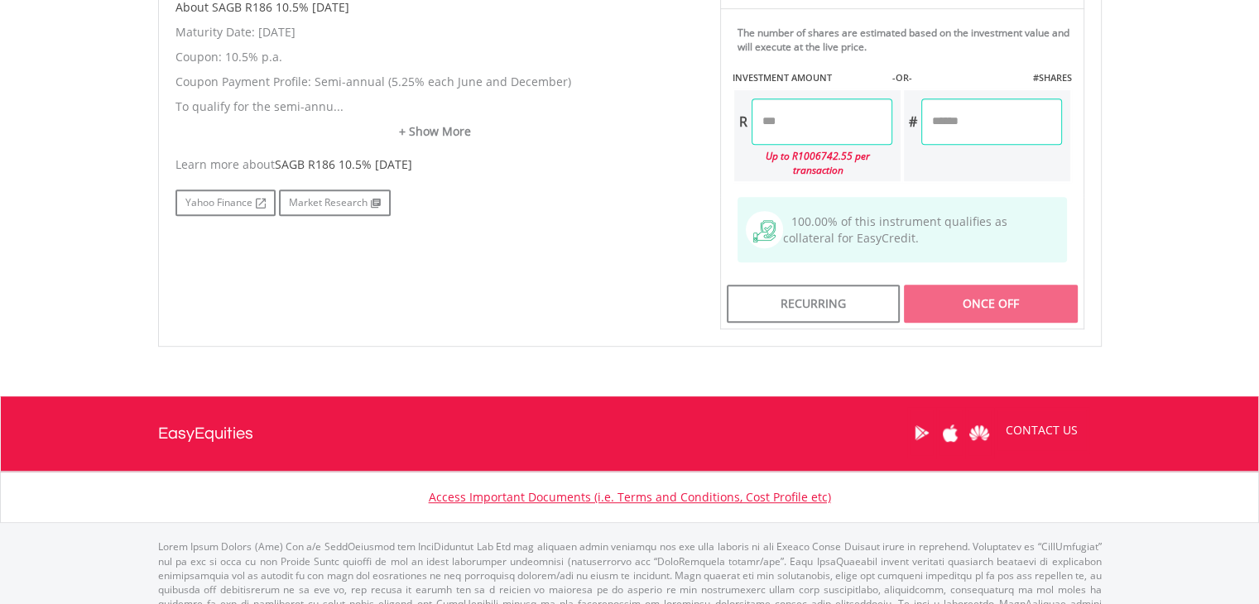
scroll to position [849, 0]
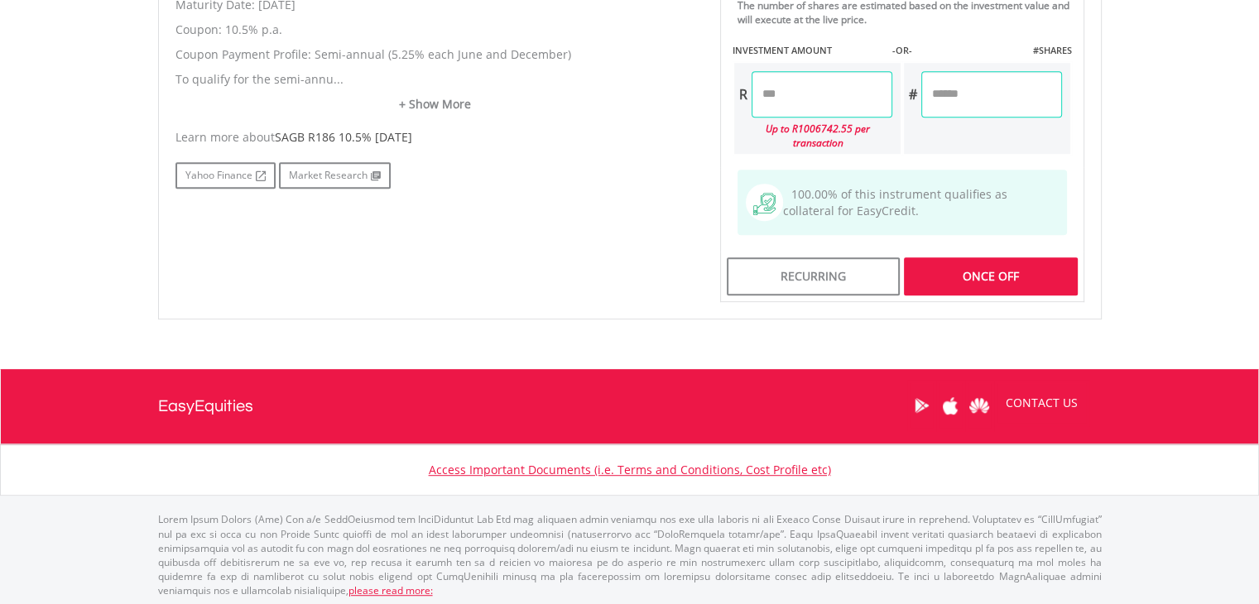
type input "*****"
type input "*******"
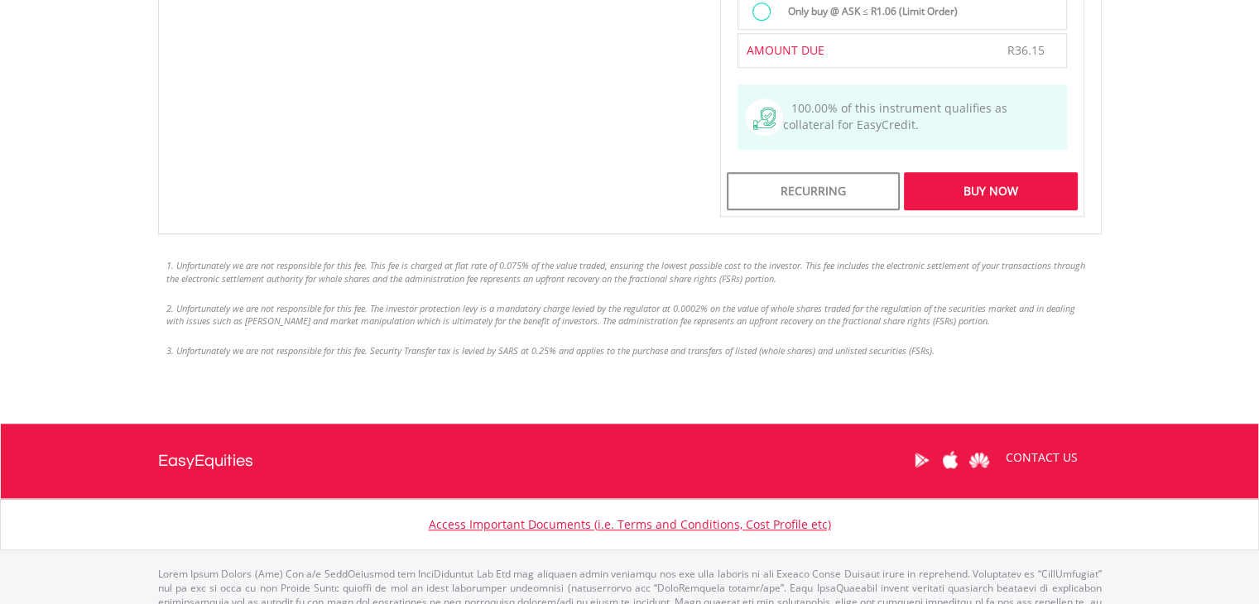
scroll to position [1346, 0]
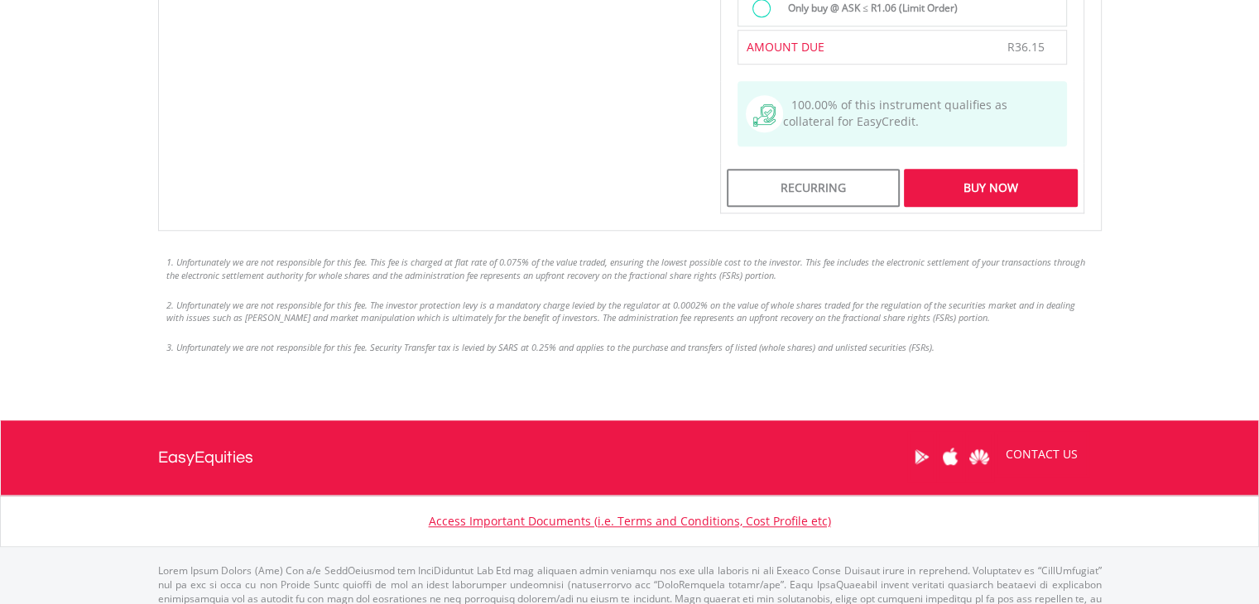
click at [1025, 185] on div "Buy Now" at bounding box center [990, 188] width 173 height 38
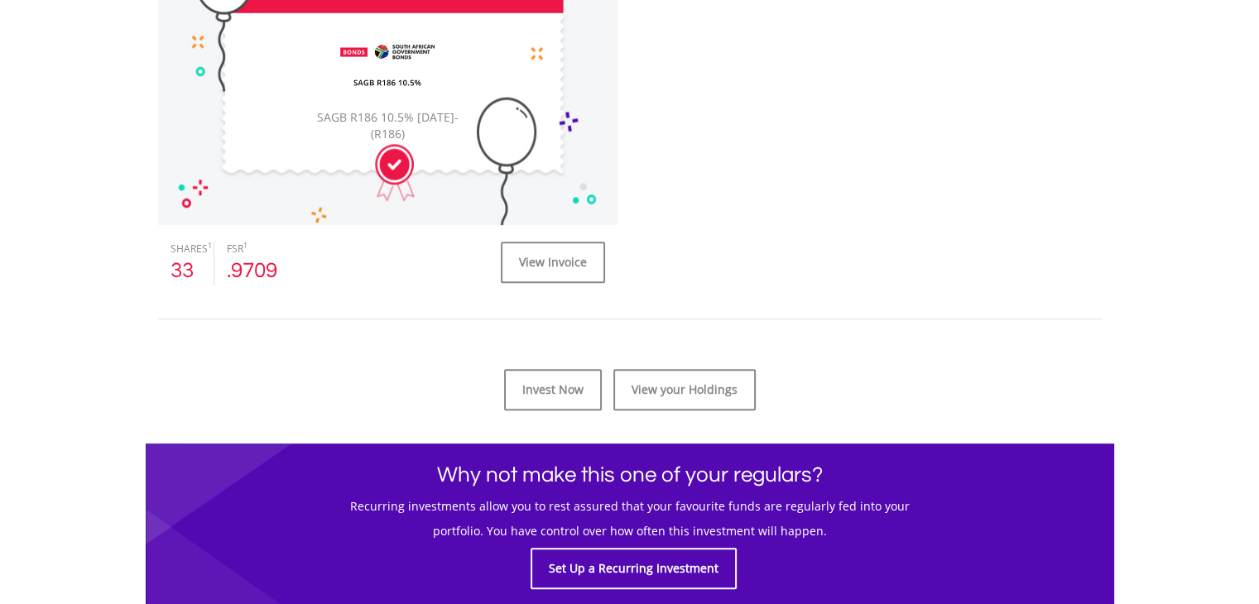
scroll to position [580, 0]
